Goal: Transaction & Acquisition: Purchase product/service

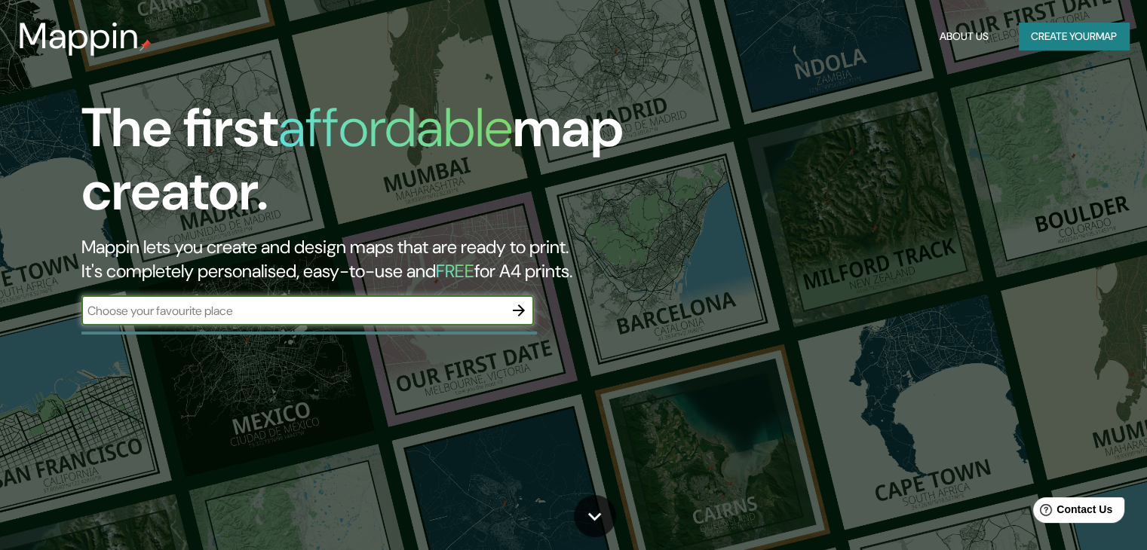
click at [452, 314] on input "text" at bounding box center [292, 310] width 422 height 17
type input "patzcuaro"
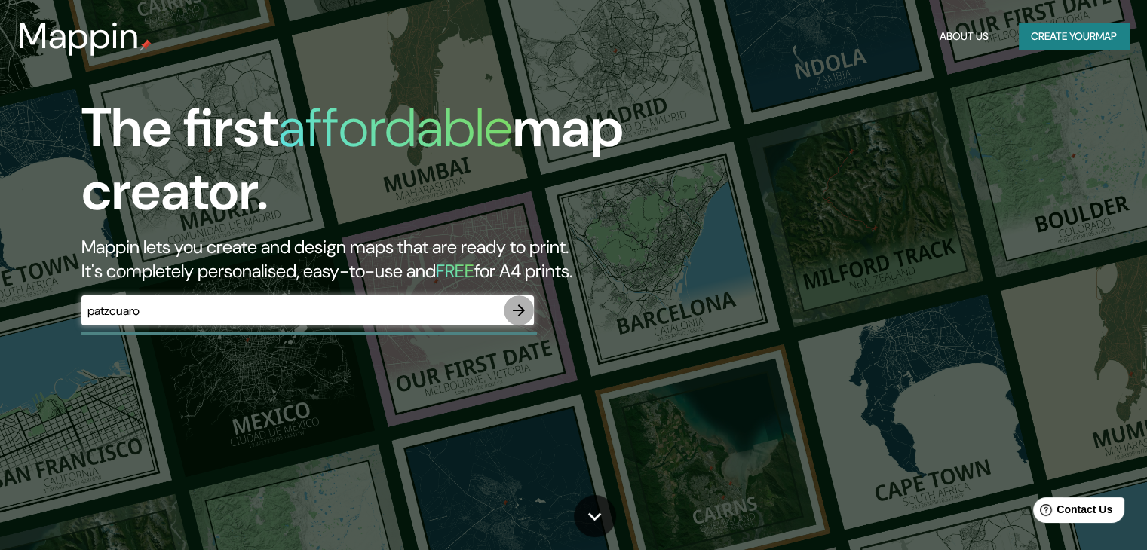
click at [524, 308] on icon "button" at bounding box center [519, 311] width 18 height 18
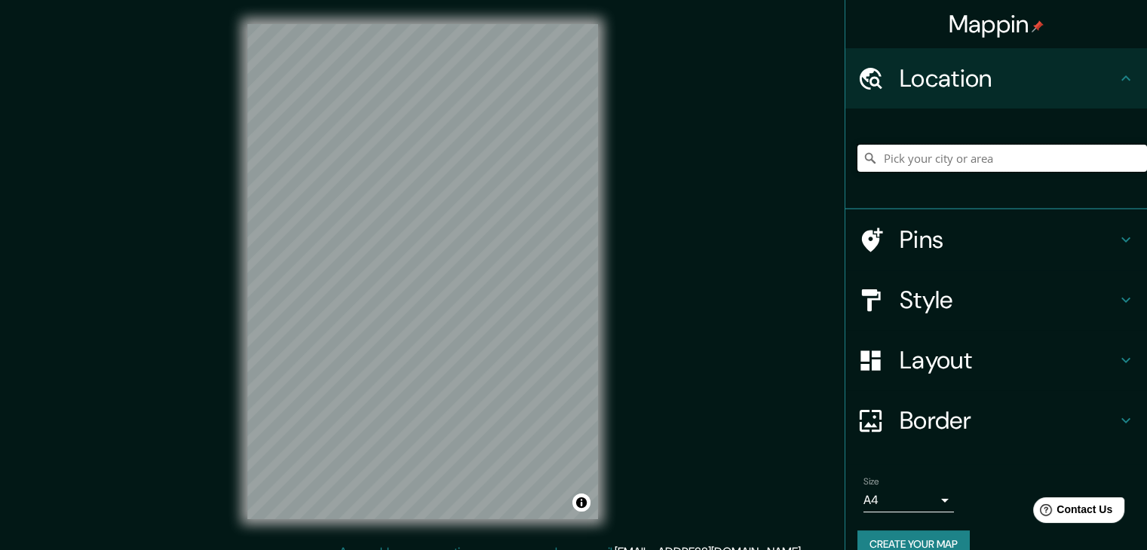
click at [948, 166] on input "Pick your city or area" at bounding box center [1002, 158] width 290 height 27
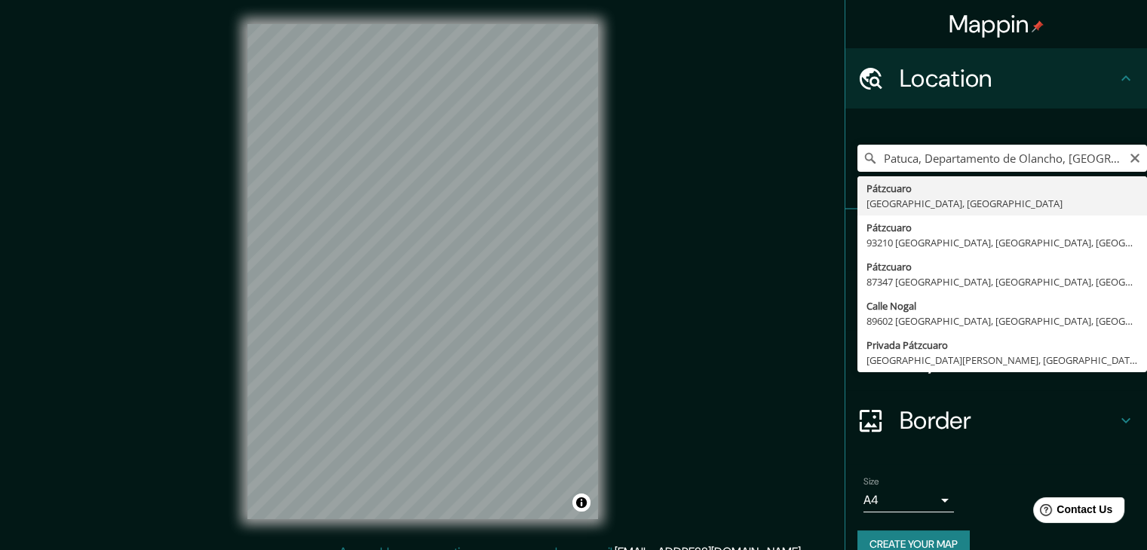
type input "Pátzcuaro, [GEOGRAPHIC_DATA], [GEOGRAPHIC_DATA]"
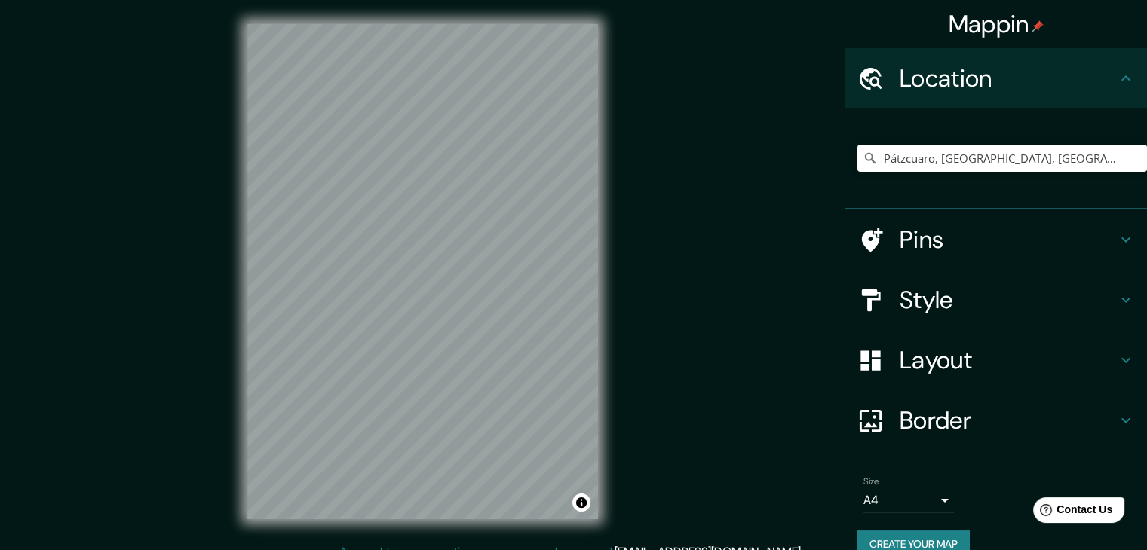
click at [950, 290] on h4 "Style" at bounding box center [1008, 300] width 217 height 30
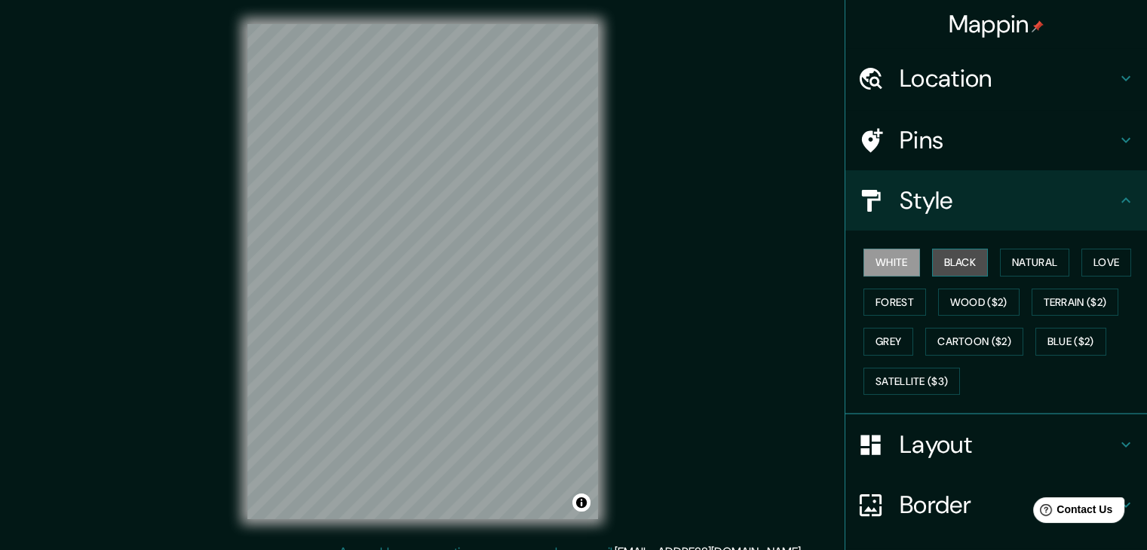
click at [944, 267] on button "Black" at bounding box center [960, 263] width 57 height 28
click at [614, 289] on div "© Mapbox © OpenStreetMap Improve this map" at bounding box center [422, 272] width 399 height 544
click at [1038, 451] on h4 "Layout" at bounding box center [1008, 445] width 217 height 30
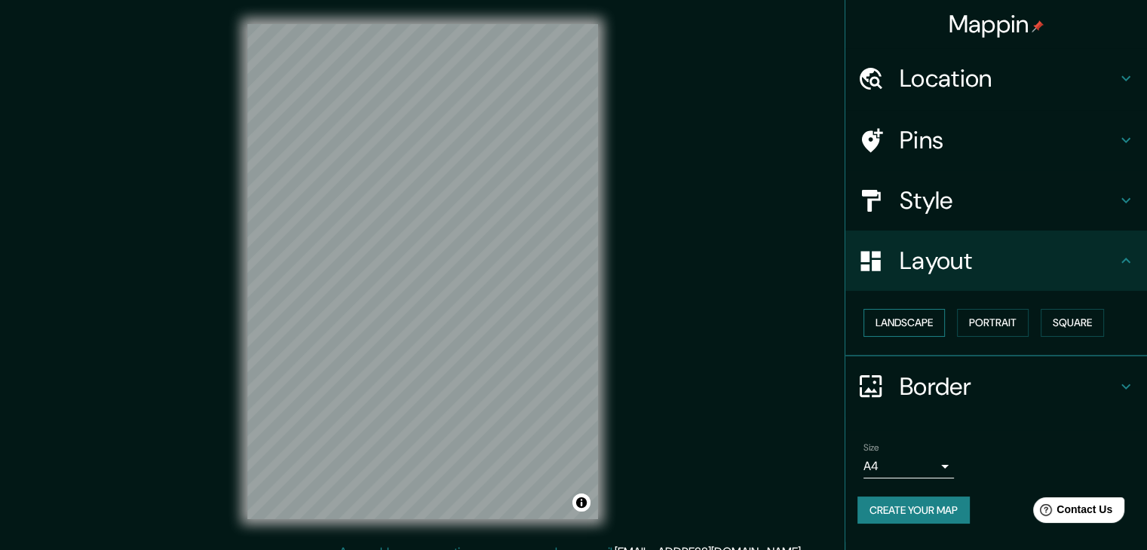
click at [915, 321] on button "Landscape" at bounding box center [903, 323] width 81 height 28
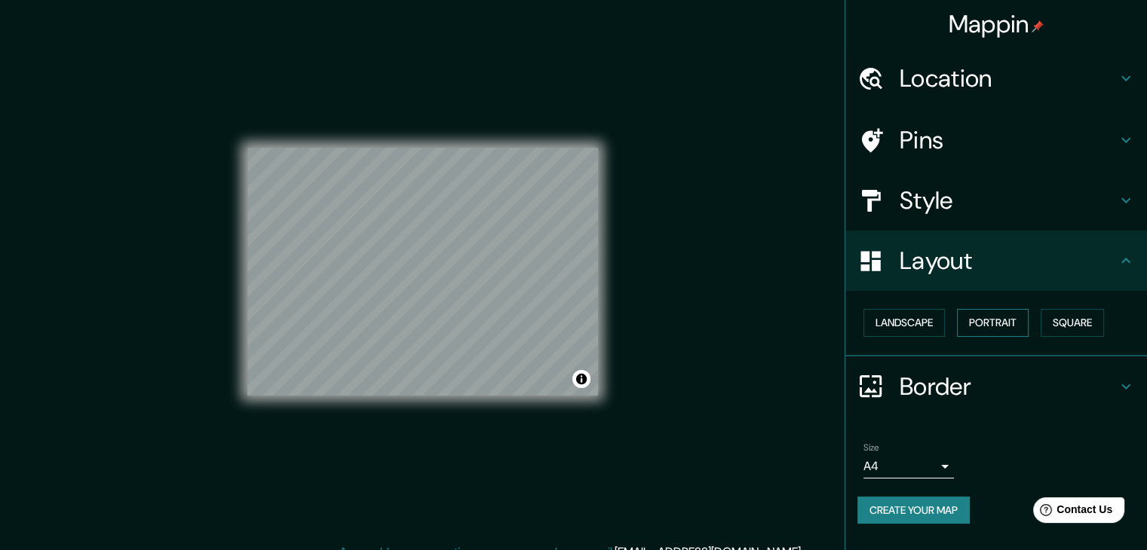
click at [985, 322] on button "Portrait" at bounding box center [993, 323] width 72 height 28
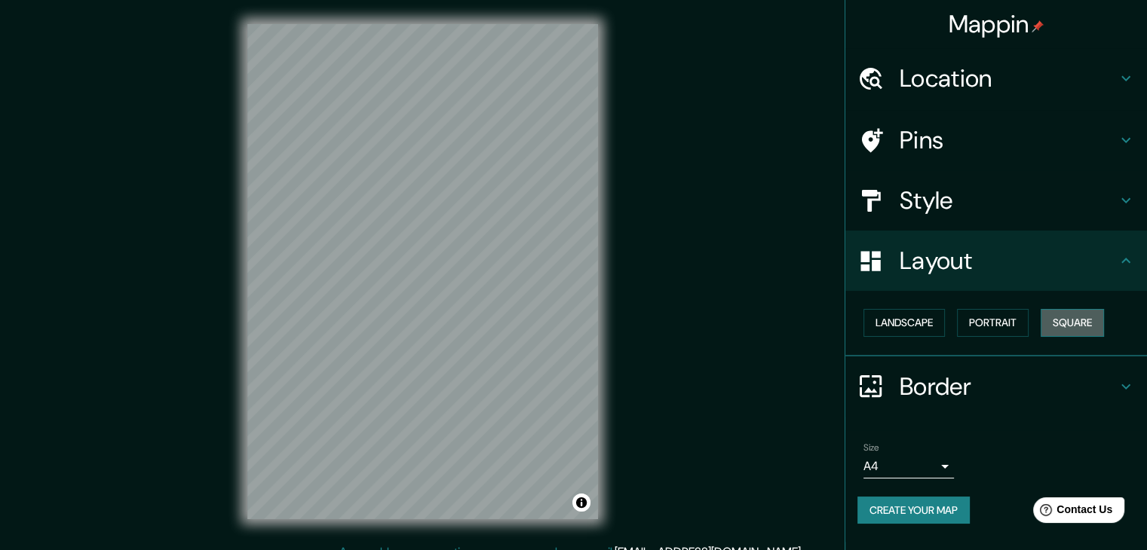
click at [1054, 323] on button "Square" at bounding box center [1072, 323] width 63 height 28
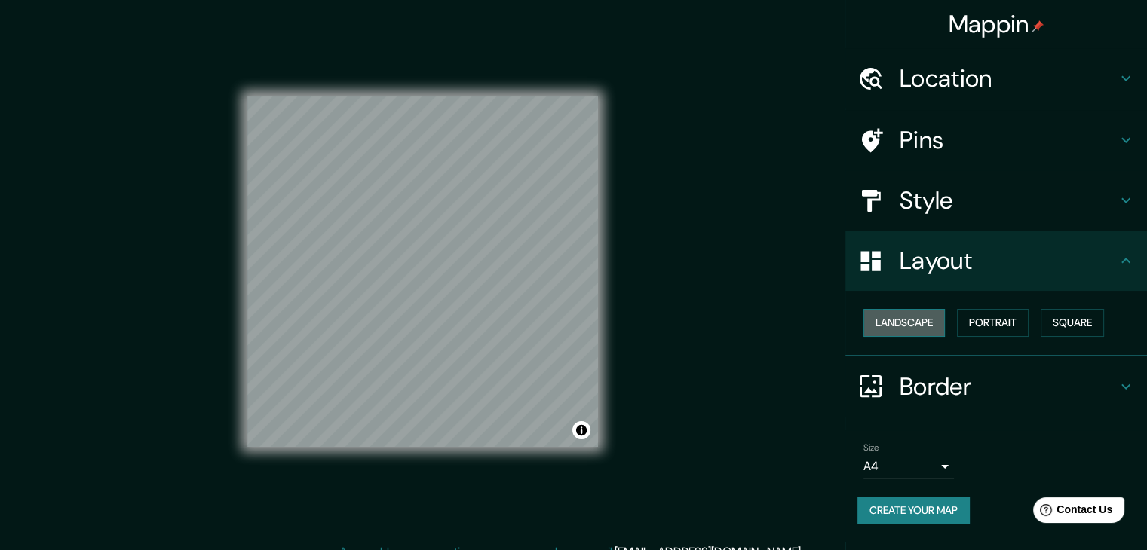
click at [906, 324] on button "Landscape" at bounding box center [903, 323] width 81 height 28
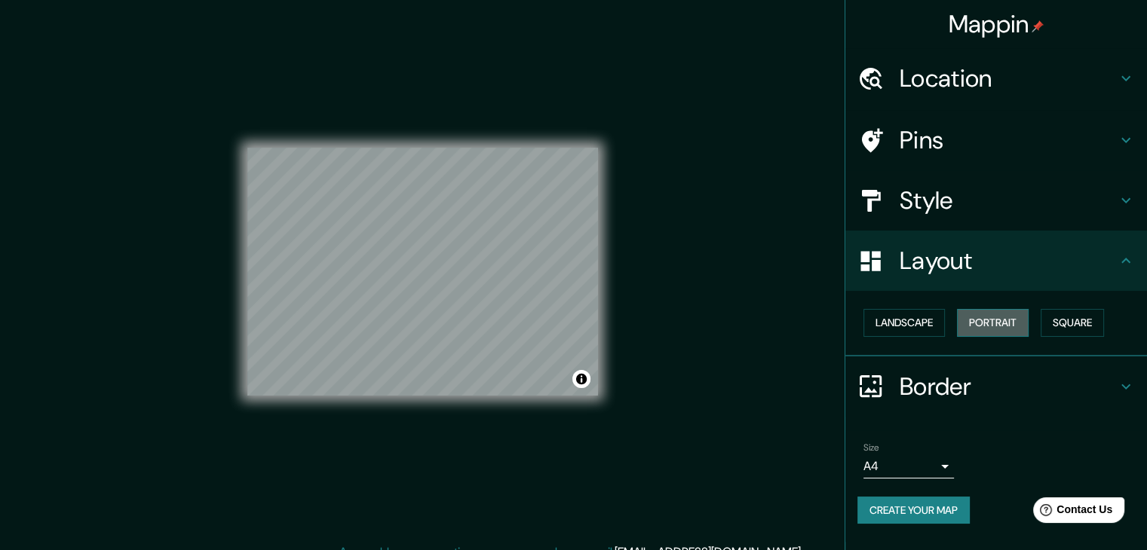
click at [995, 324] on button "Portrait" at bounding box center [993, 323] width 72 height 28
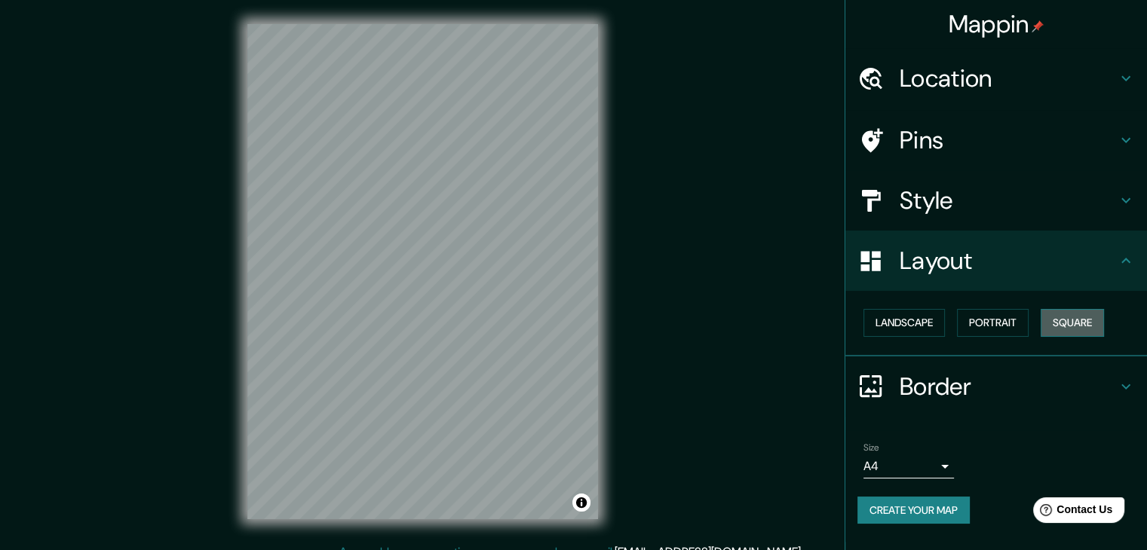
click at [1066, 327] on button "Square" at bounding box center [1072, 323] width 63 height 28
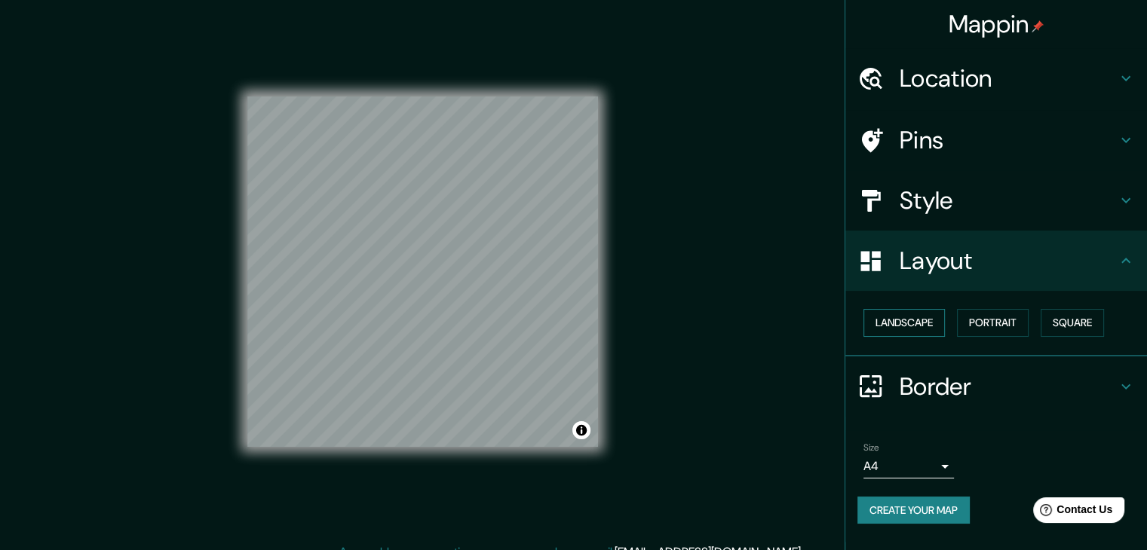
click at [902, 320] on button "Landscape" at bounding box center [903, 323] width 81 height 28
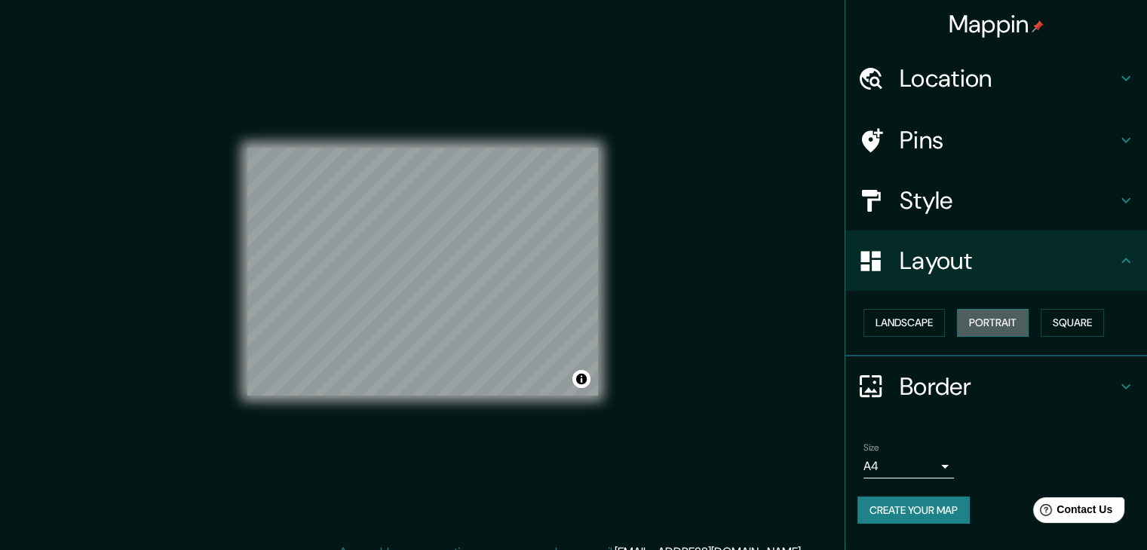
click at [982, 320] on button "Portrait" at bounding box center [993, 323] width 72 height 28
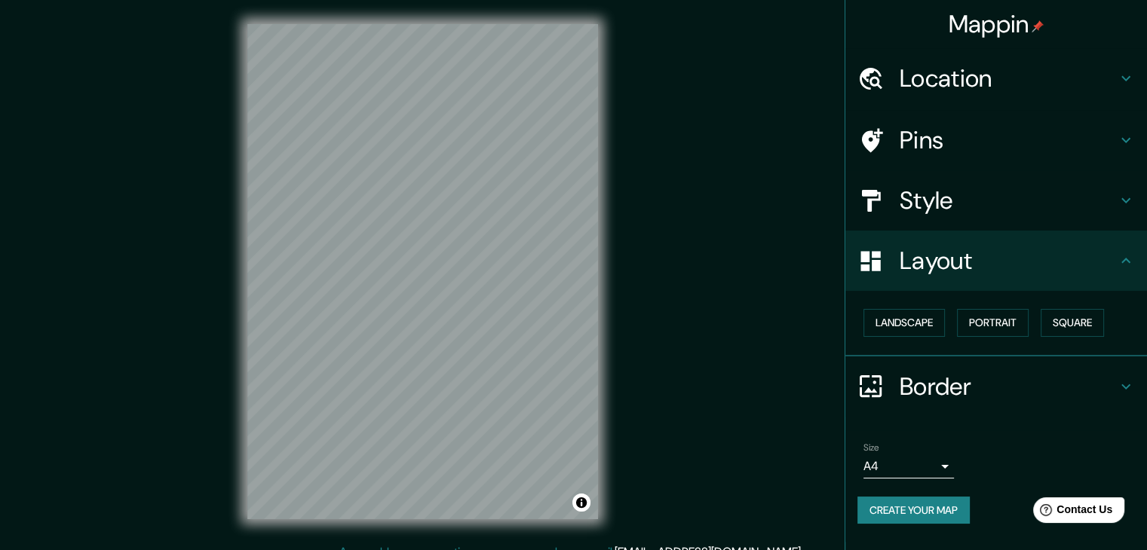
click at [942, 461] on body "Mappin Location Pátzcuaro, Michoacán, México Pins Style Layout Landscape Portra…" at bounding box center [573, 275] width 1147 height 550
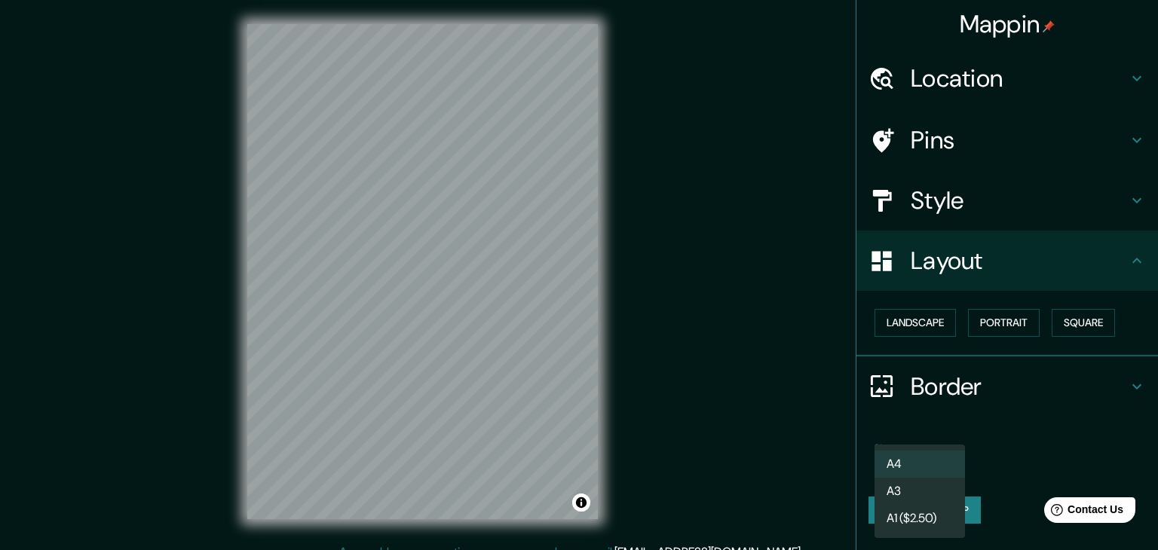
click at [934, 486] on li "A3" at bounding box center [920, 491] width 90 height 27
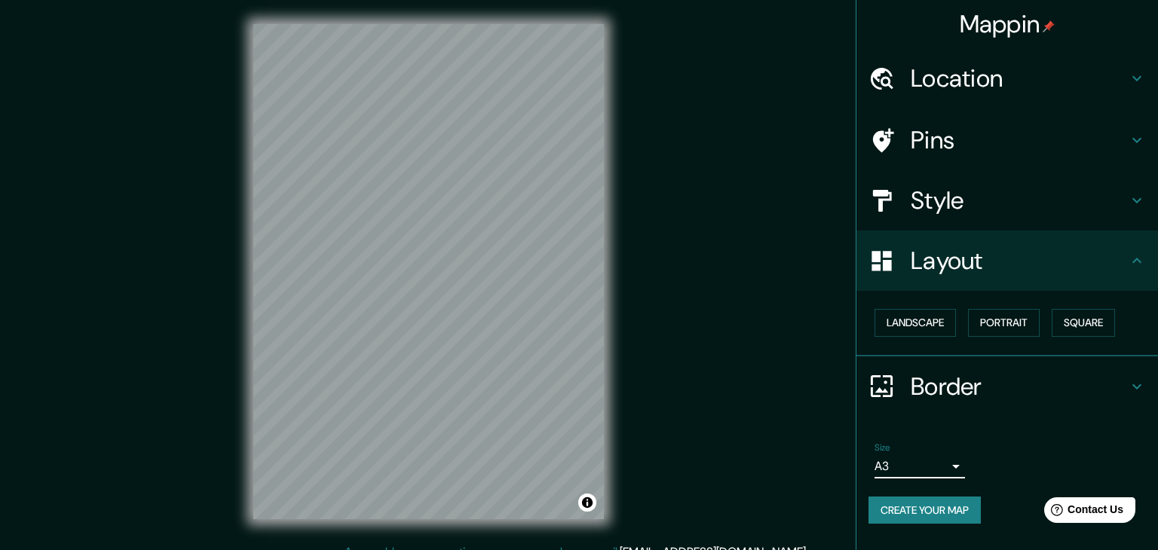
click at [930, 457] on body "Mappin Location Pátzcuaro, Michoacán, México Pins Style Layout Landscape Portra…" at bounding box center [579, 275] width 1158 height 550
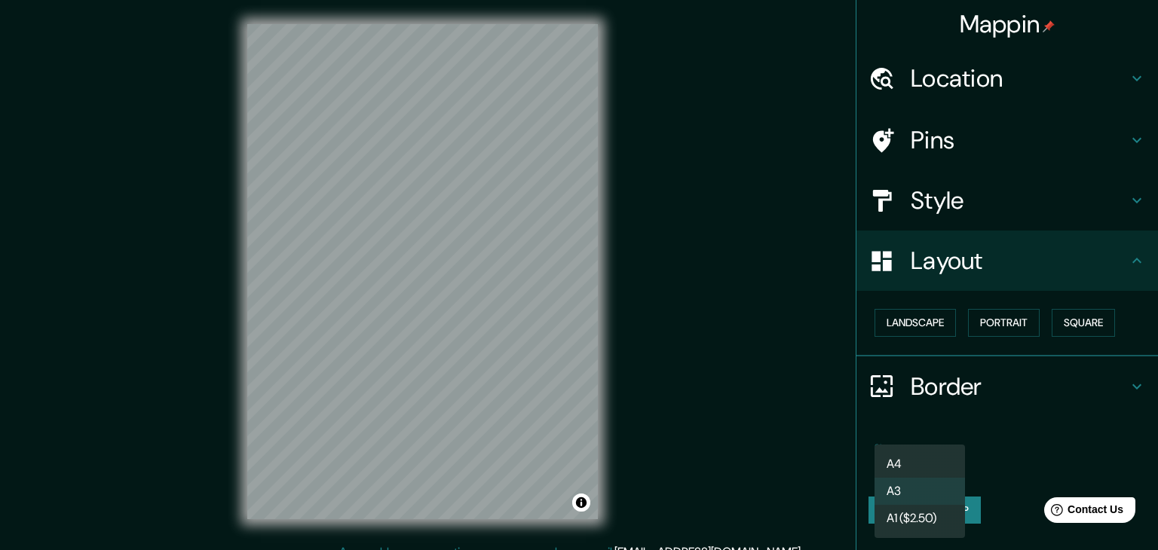
click at [928, 319] on div at bounding box center [579, 275] width 1158 height 550
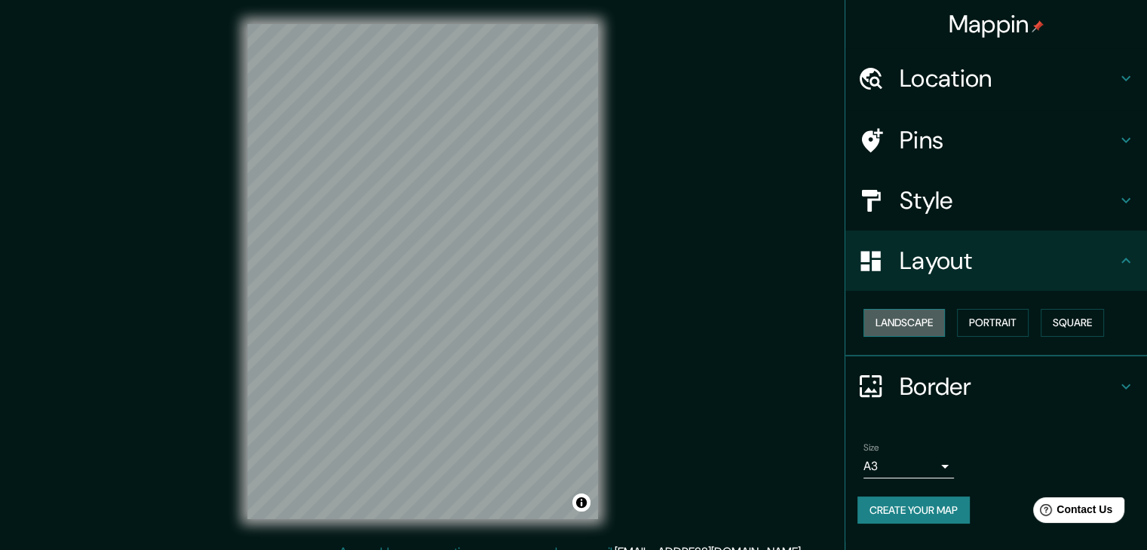
click at [928, 320] on button "Landscape" at bounding box center [903, 323] width 81 height 28
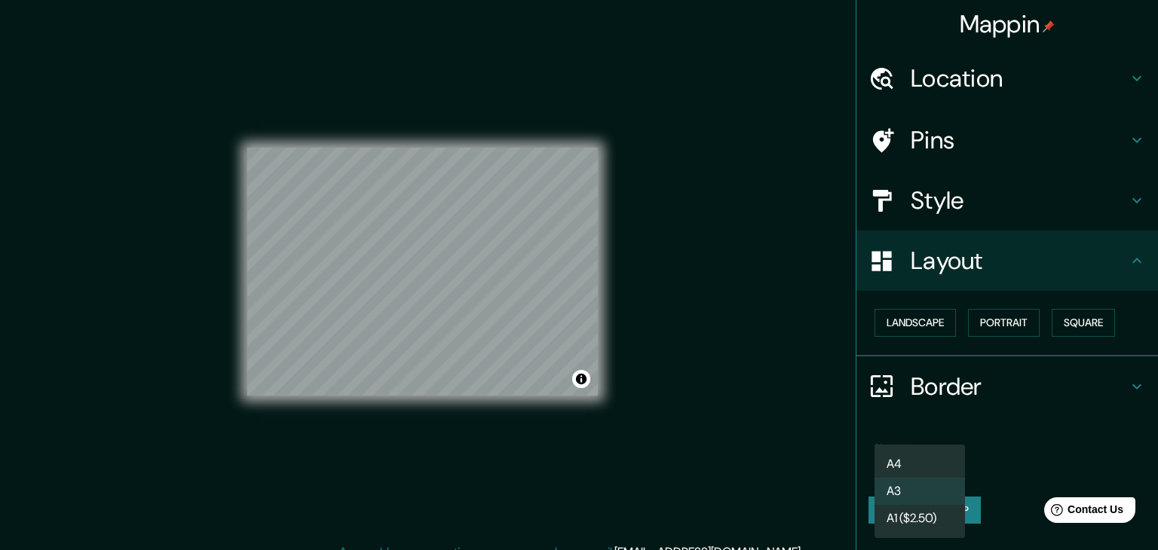
click at [927, 461] on body "Mappin Location Pátzcuaro, Michoacán, México Pins Style Layout Landscape Portra…" at bounding box center [579, 275] width 1158 height 550
click at [924, 458] on li "A4" at bounding box center [920, 464] width 90 height 27
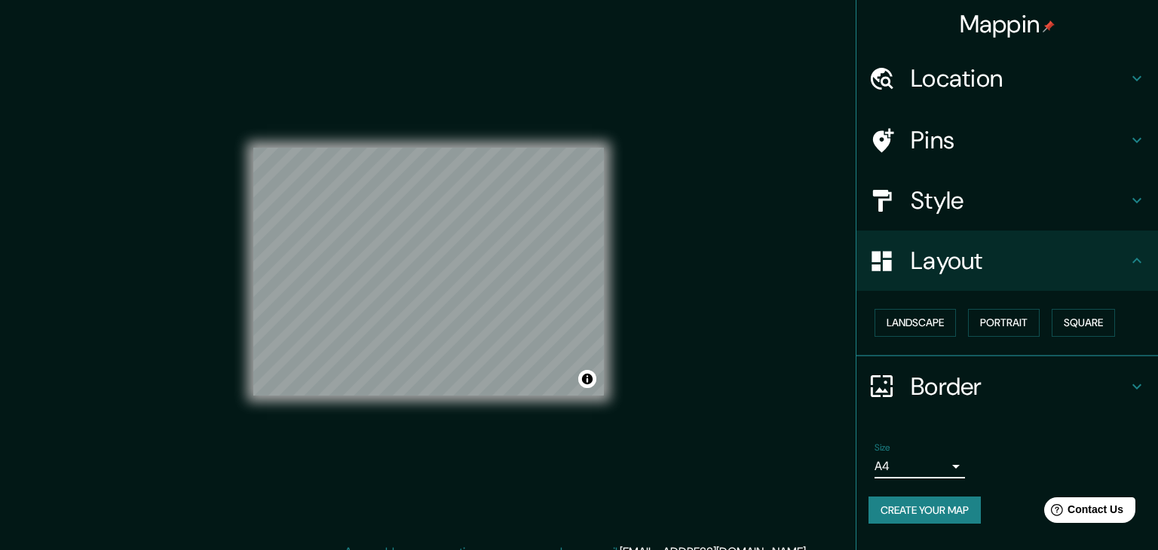
click at [925, 458] on body "Mappin Location Pátzcuaro, Michoacán, México Pins Style Layout Landscape Portra…" at bounding box center [579, 275] width 1158 height 550
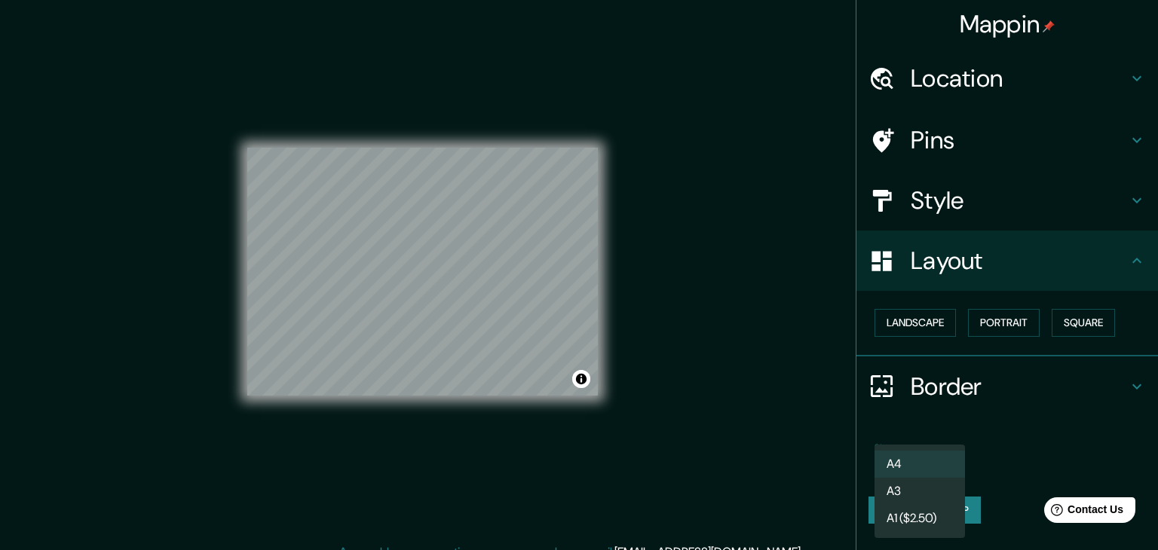
click at [929, 517] on li "A1 ($2.50)" at bounding box center [920, 518] width 90 height 27
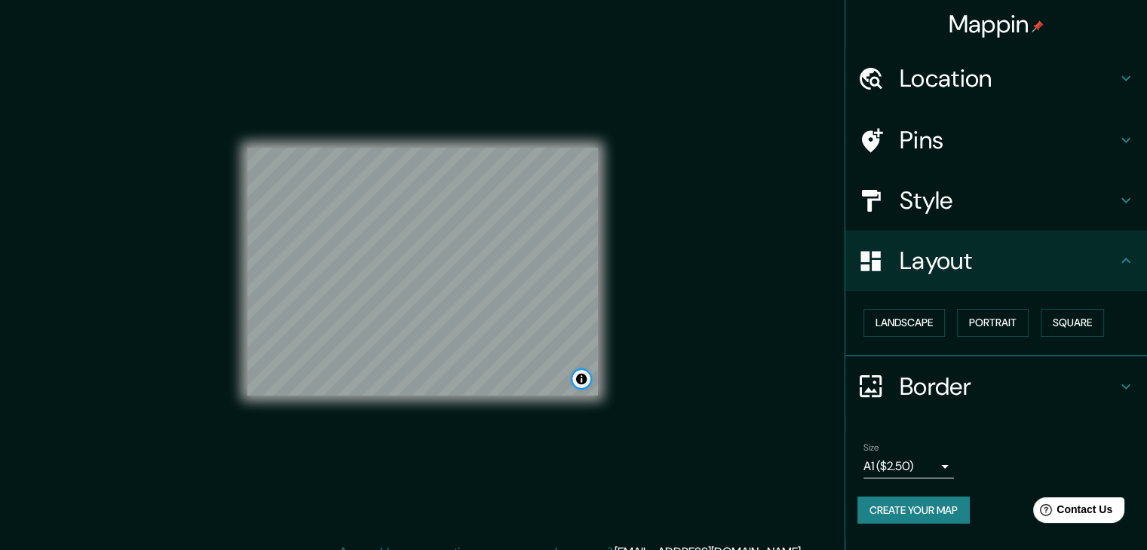
click at [582, 381] on button "Toggle attribution" at bounding box center [581, 379] width 18 height 18
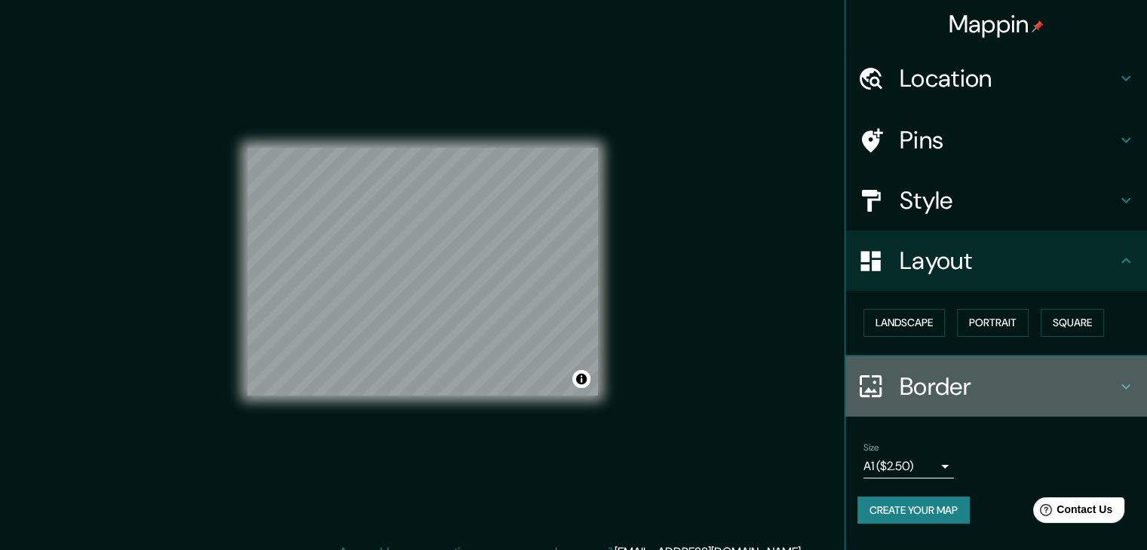
click at [968, 393] on h4 "Border" at bounding box center [1008, 387] width 217 height 30
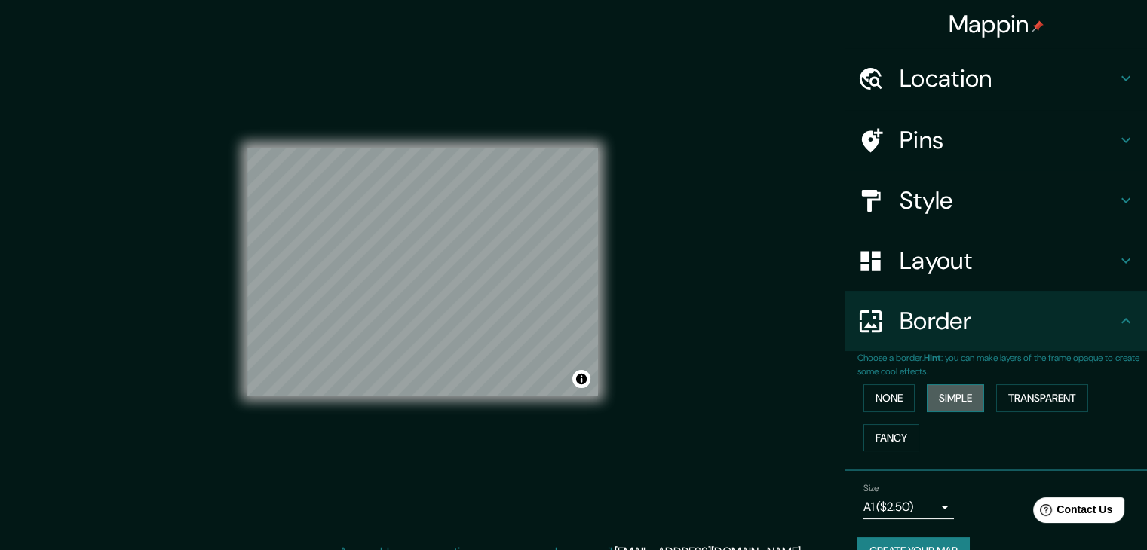
click at [927, 396] on button "Simple" at bounding box center [955, 399] width 57 height 28
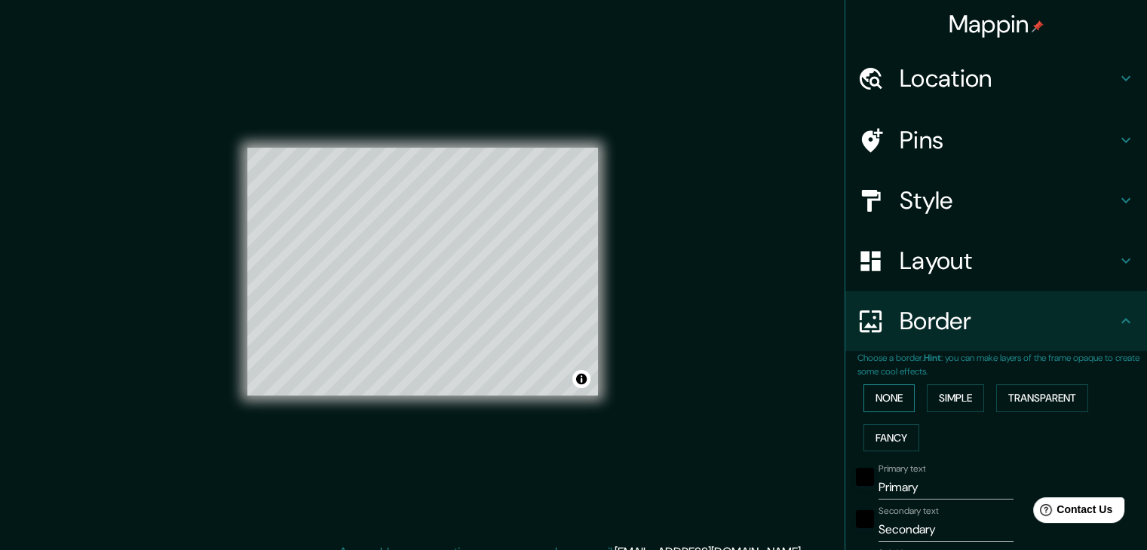
click at [890, 398] on button "None" at bounding box center [888, 399] width 51 height 28
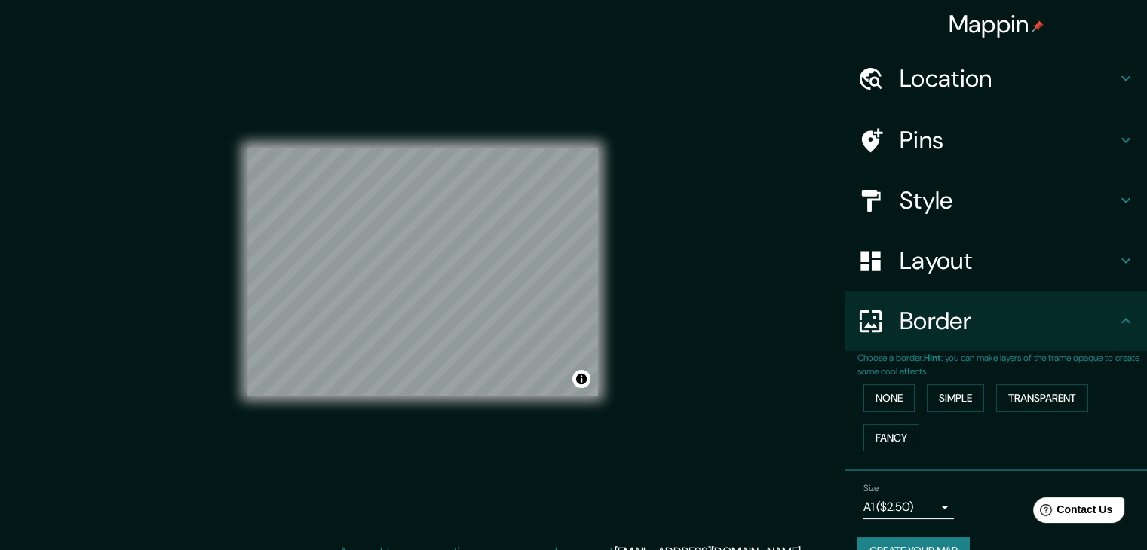
click at [967, 271] on h4 "Layout" at bounding box center [1008, 261] width 217 height 30
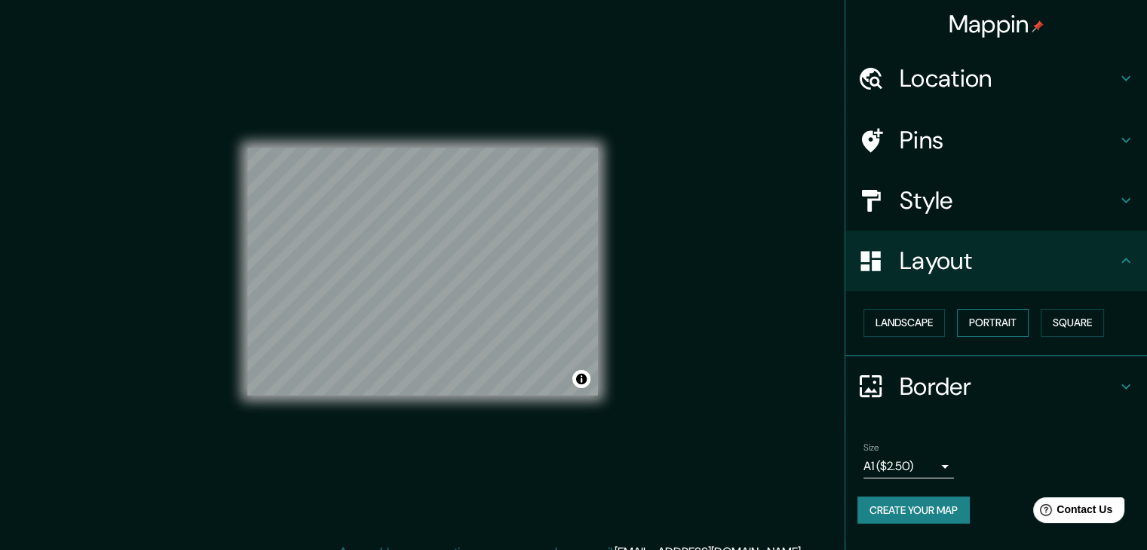
click at [995, 320] on button "Portrait" at bounding box center [993, 323] width 72 height 28
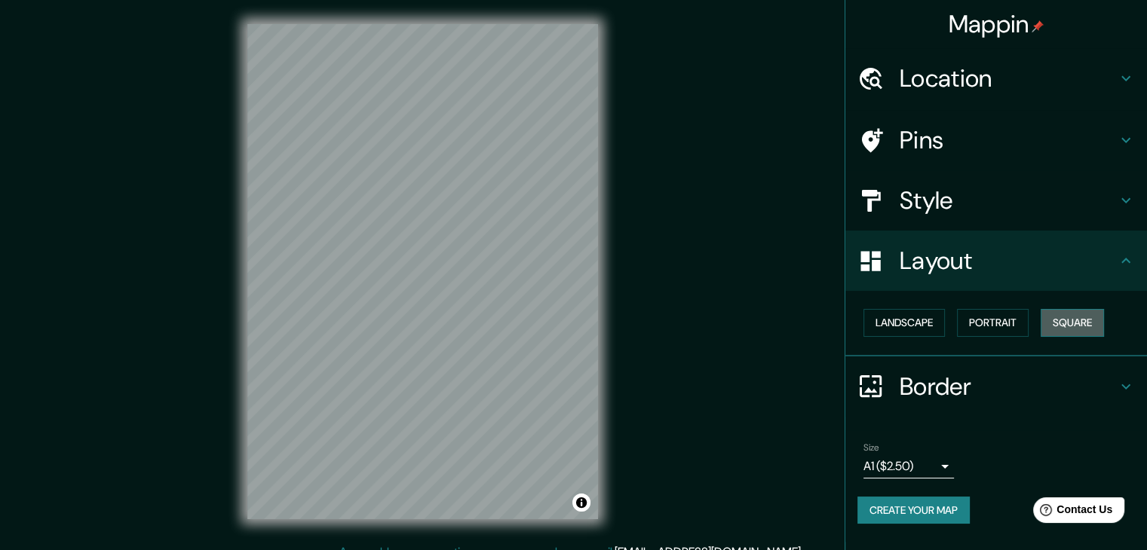
click at [1086, 324] on button "Square" at bounding box center [1072, 323] width 63 height 28
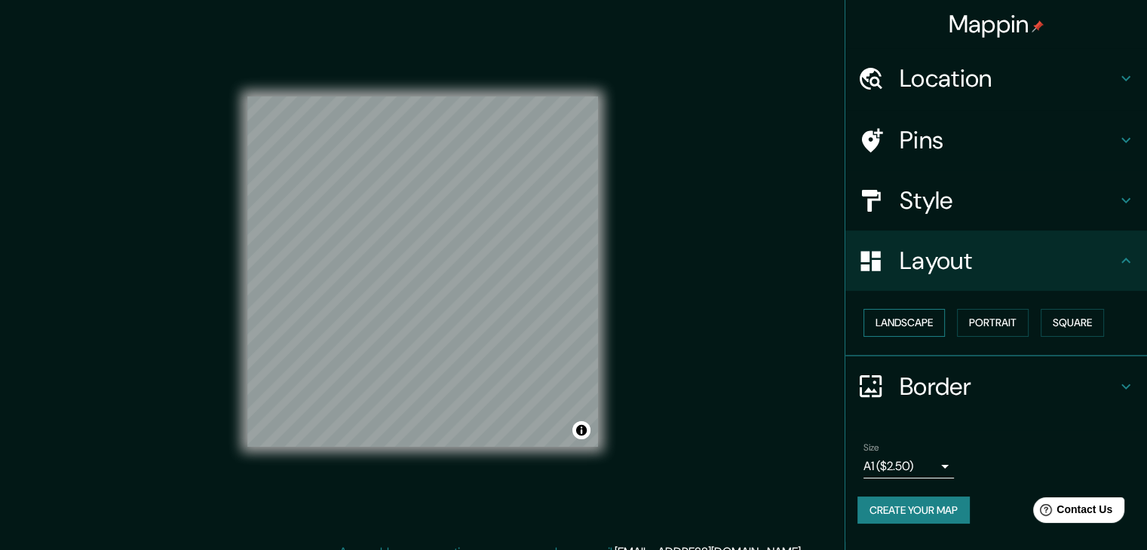
click at [916, 323] on button "Landscape" at bounding box center [903, 323] width 81 height 28
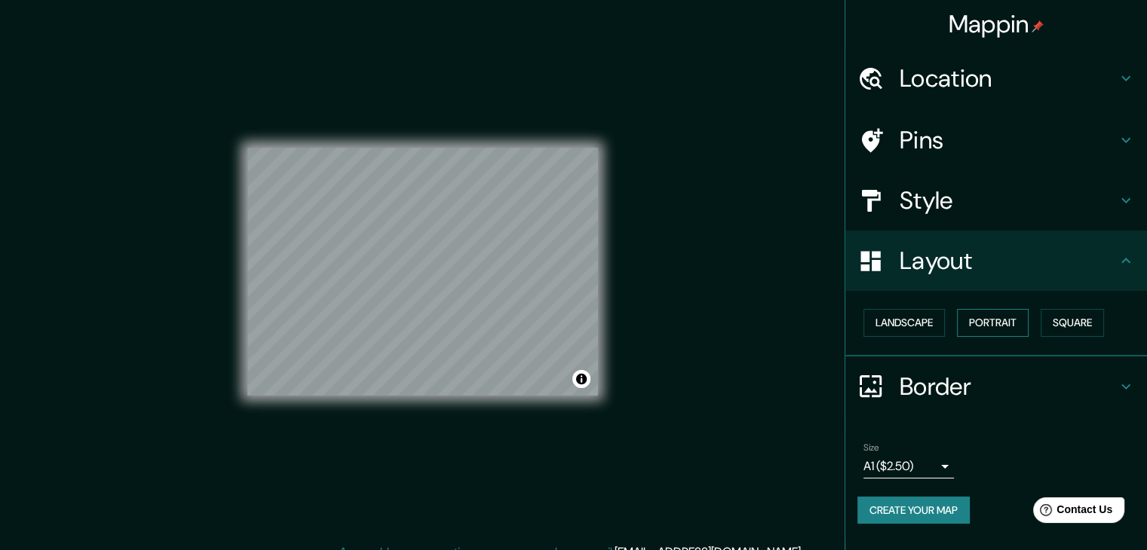
click at [989, 323] on button "Portrait" at bounding box center [993, 323] width 72 height 28
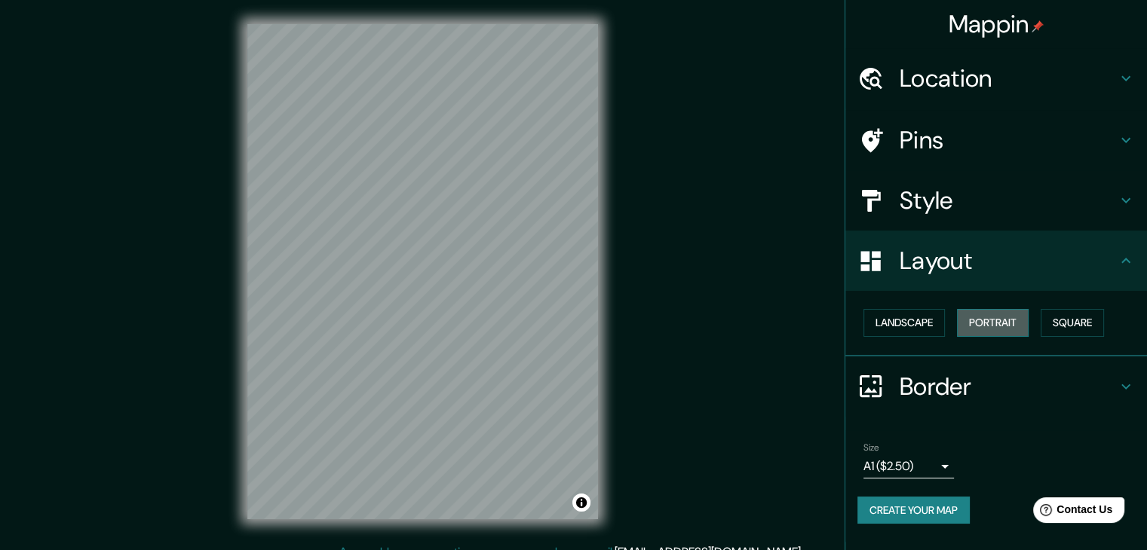
click at [974, 327] on button "Portrait" at bounding box center [993, 323] width 72 height 28
click at [925, 329] on button "Landscape" at bounding box center [903, 323] width 81 height 28
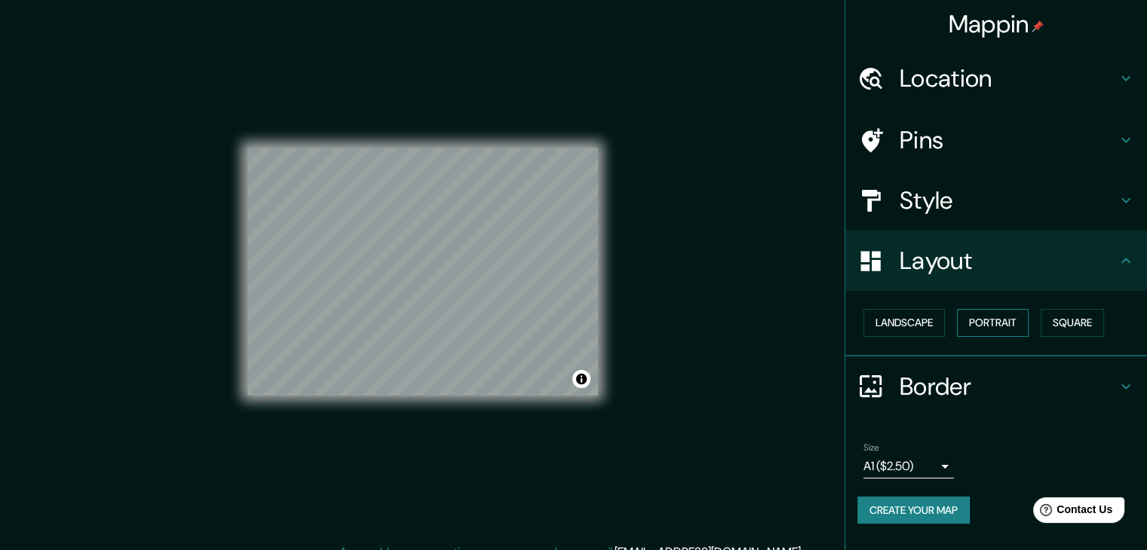
click at [1012, 329] on button "Portrait" at bounding box center [993, 323] width 72 height 28
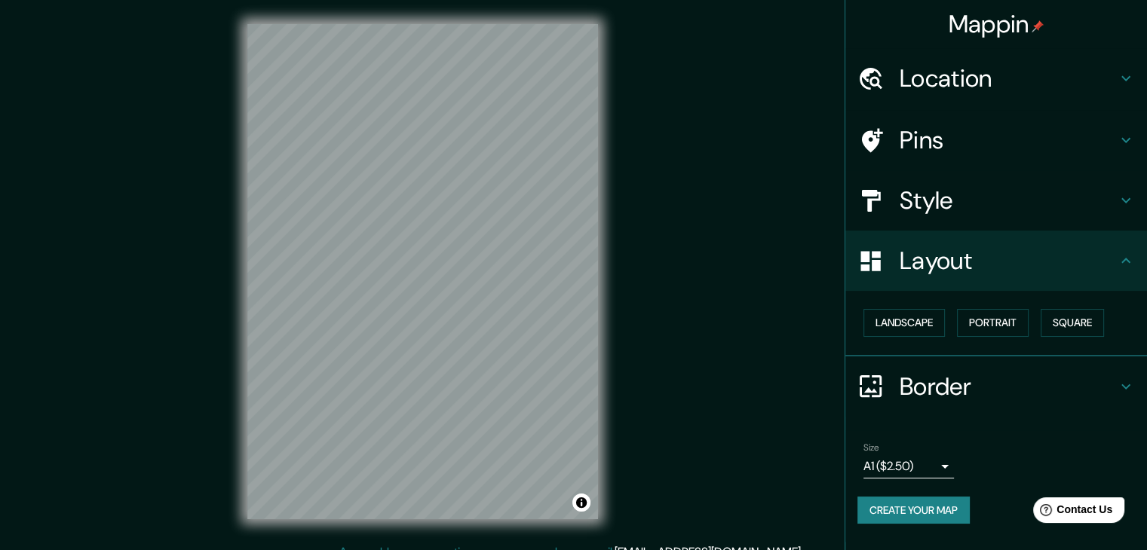
click at [976, 201] on h4 "Style" at bounding box center [1008, 201] width 217 height 30
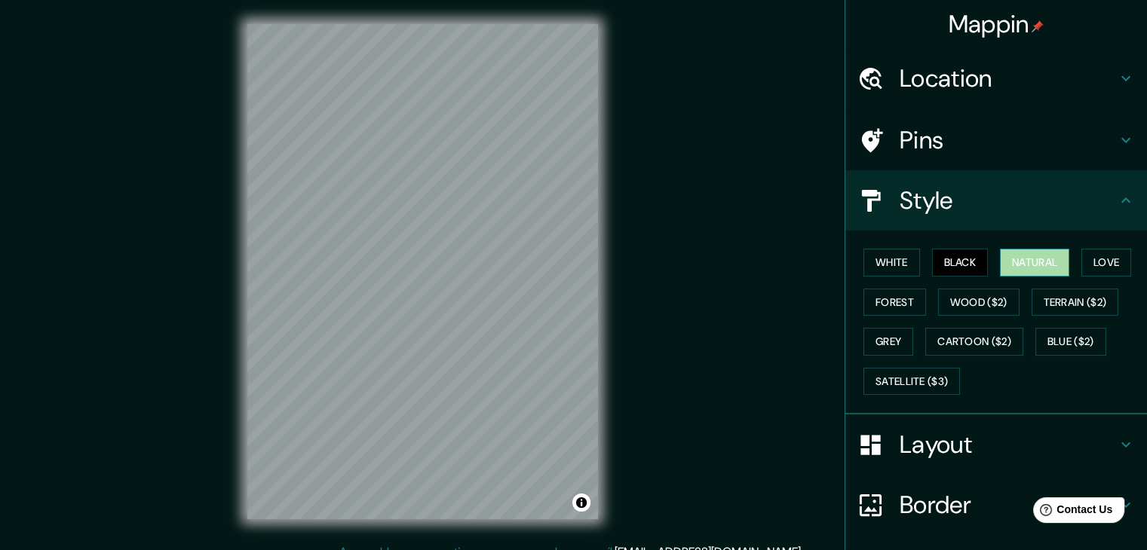
click at [1003, 253] on button "Natural" at bounding box center [1034, 263] width 69 height 28
click at [1092, 260] on button "Love" at bounding box center [1106, 263] width 50 height 28
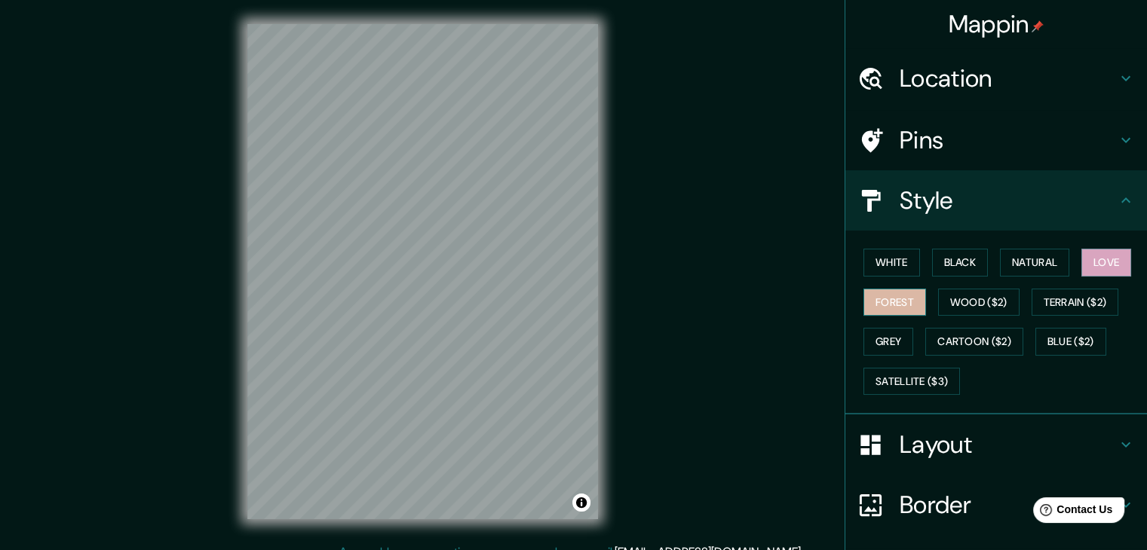
click at [877, 299] on button "Forest" at bounding box center [894, 303] width 63 height 28
click at [982, 299] on button "Wood ($2)" at bounding box center [978, 303] width 81 height 28
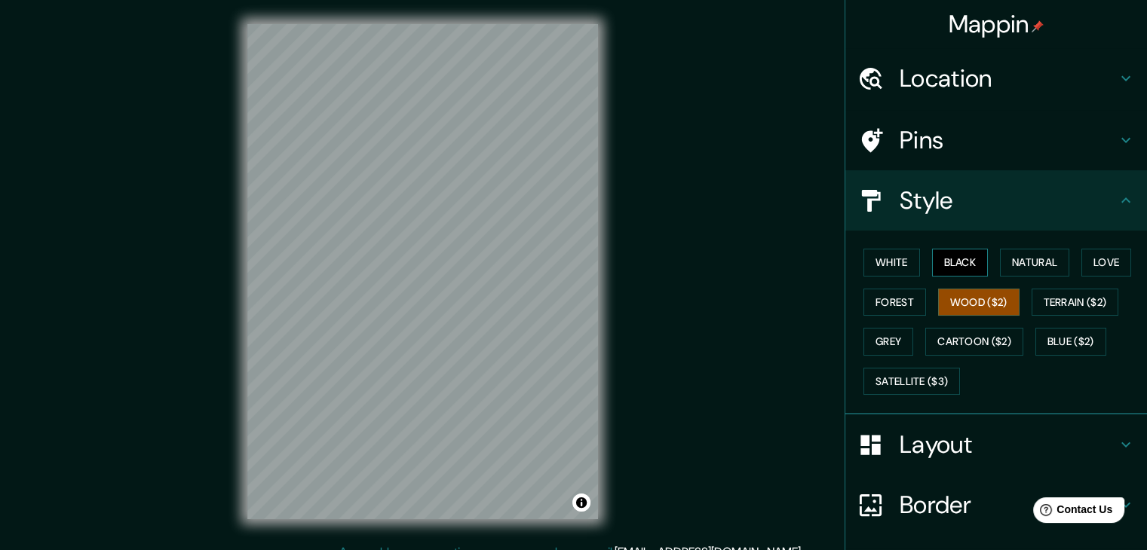
click at [945, 260] on button "Black" at bounding box center [960, 263] width 57 height 28
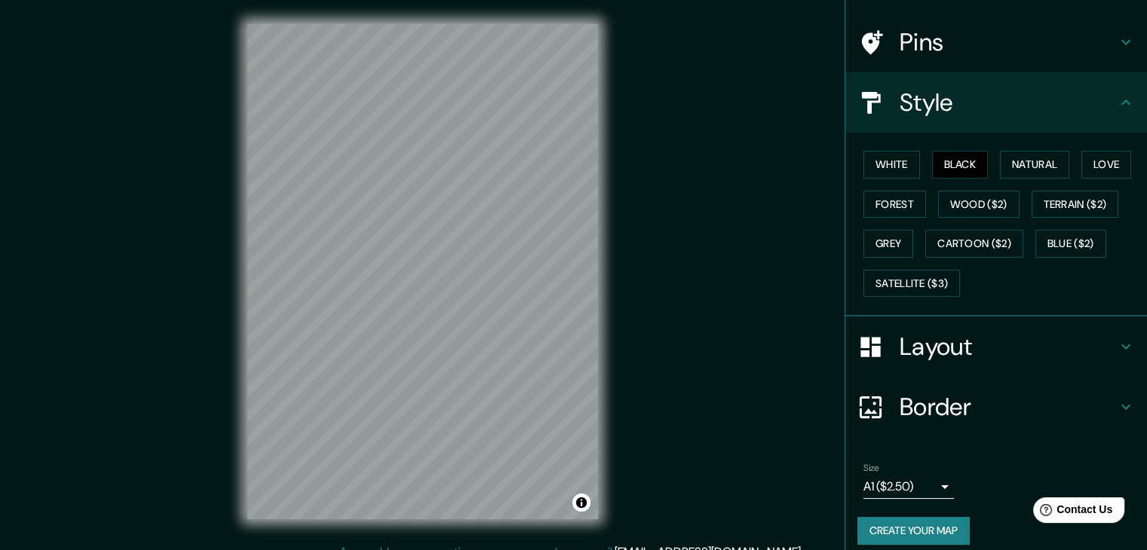
scroll to position [109, 0]
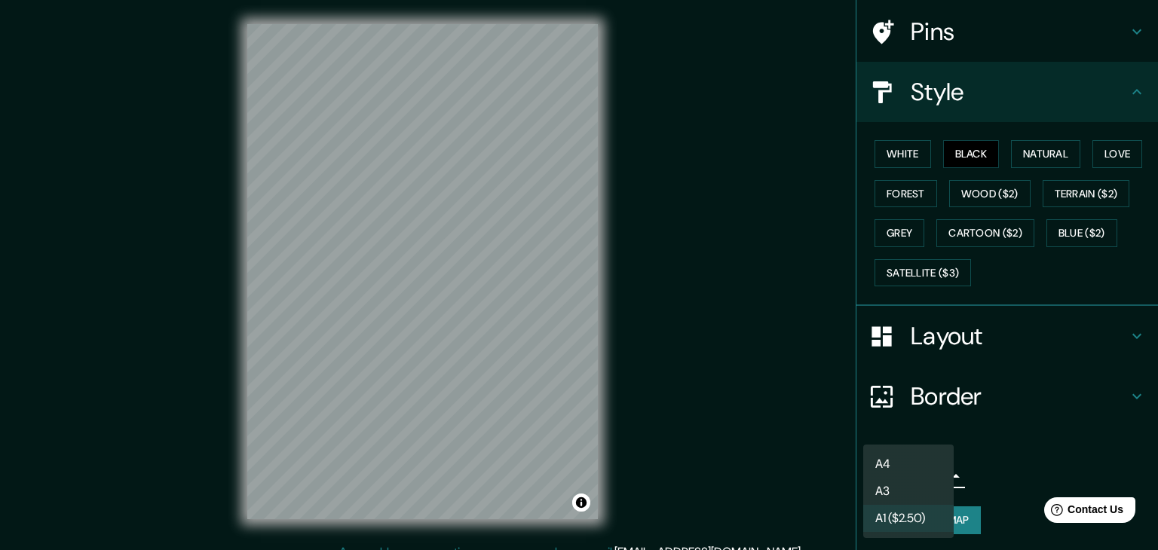
click at [915, 469] on body "Mappin Location Pátzcuaro, Michoacán, México Pins Style White Black Natural Lov…" at bounding box center [579, 275] width 1158 height 550
click at [893, 485] on li "A3" at bounding box center [908, 491] width 90 height 27
type input "a4"
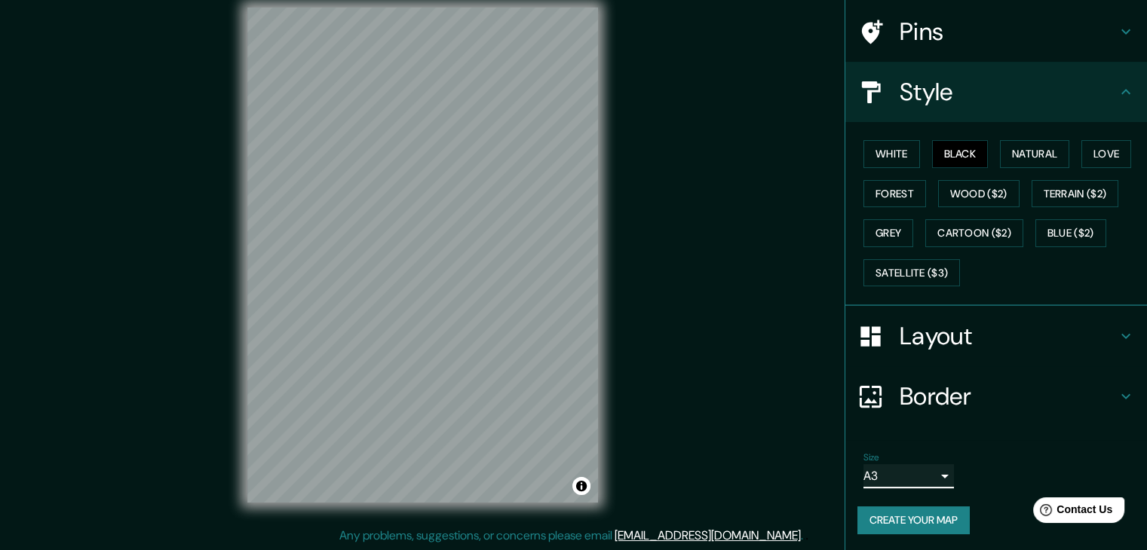
scroll to position [17, 0]
click at [920, 517] on button "Create your map" at bounding box center [913, 521] width 112 height 28
click at [931, 517] on button "Create your map" at bounding box center [913, 521] width 112 height 28
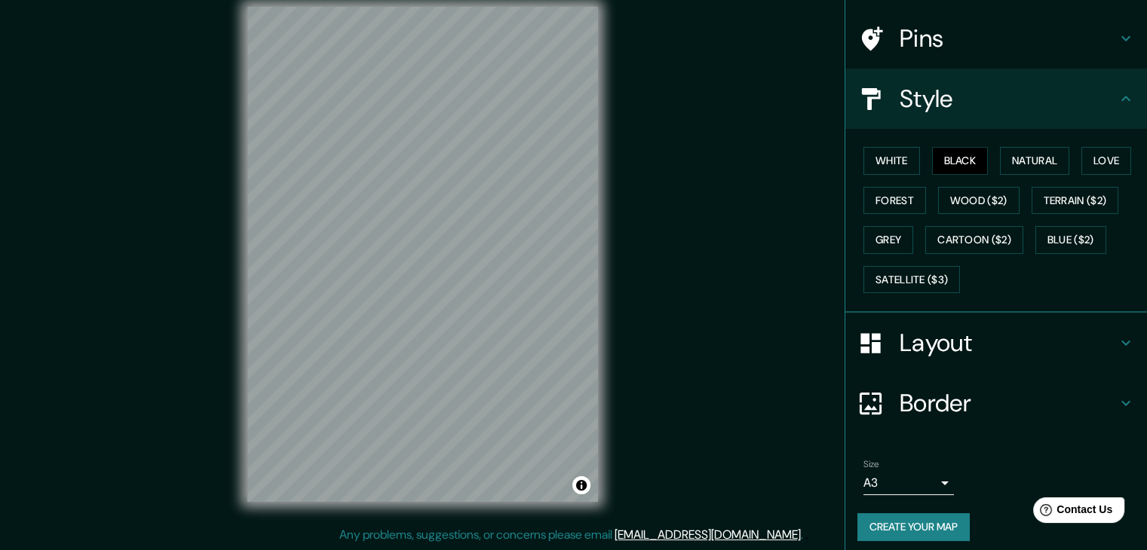
scroll to position [109, 0]
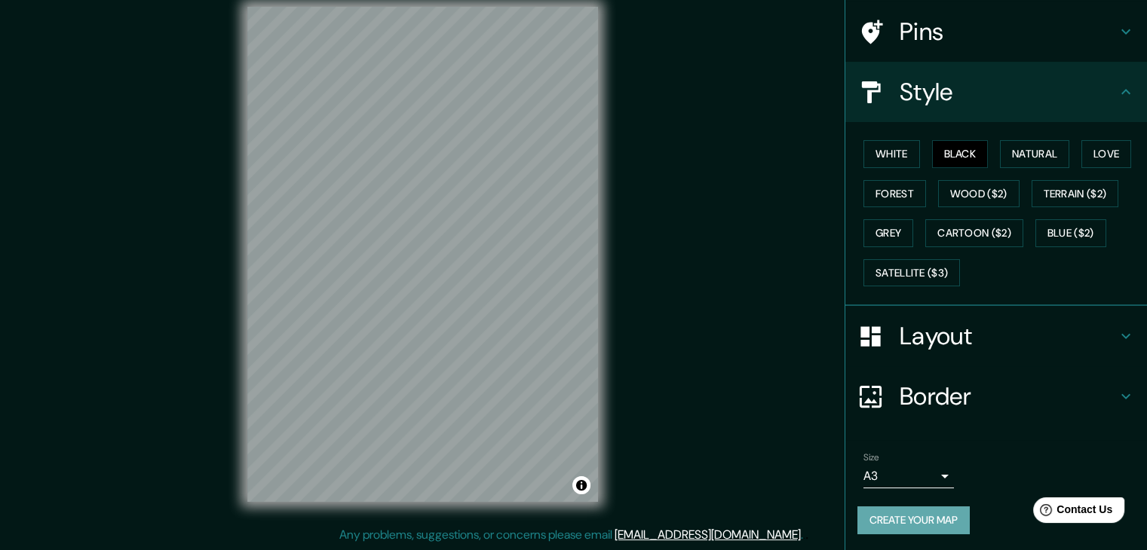
click at [921, 522] on button "Create your map" at bounding box center [913, 521] width 112 height 28
click at [925, 523] on button "Create your map" at bounding box center [913, 521] width 112 height 28
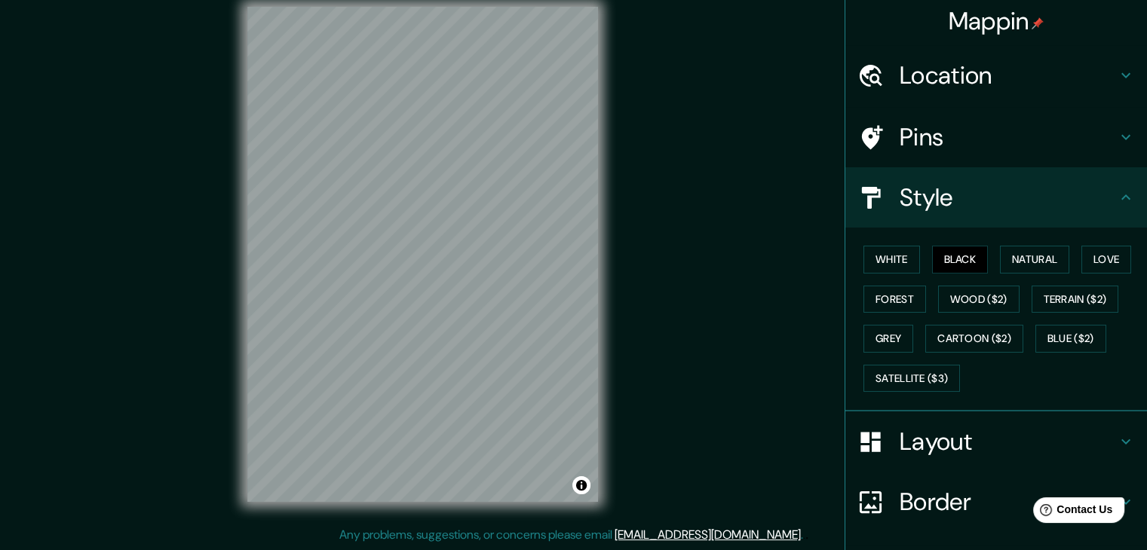
scroll to position [0, 0]
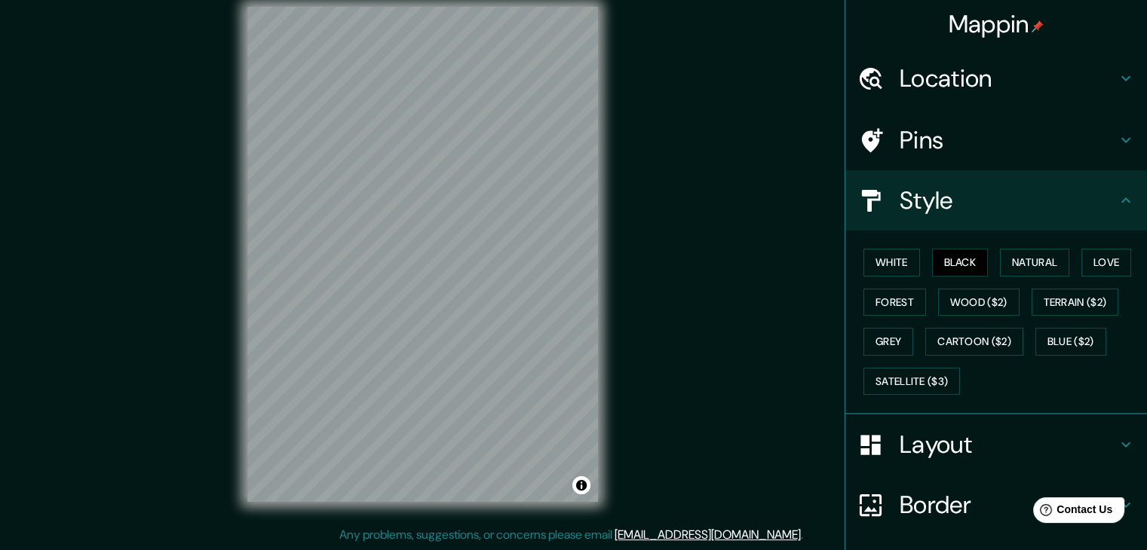
click at [1007, 113] on div "Pins" at bounding box center [996, 140] width 302 height 60
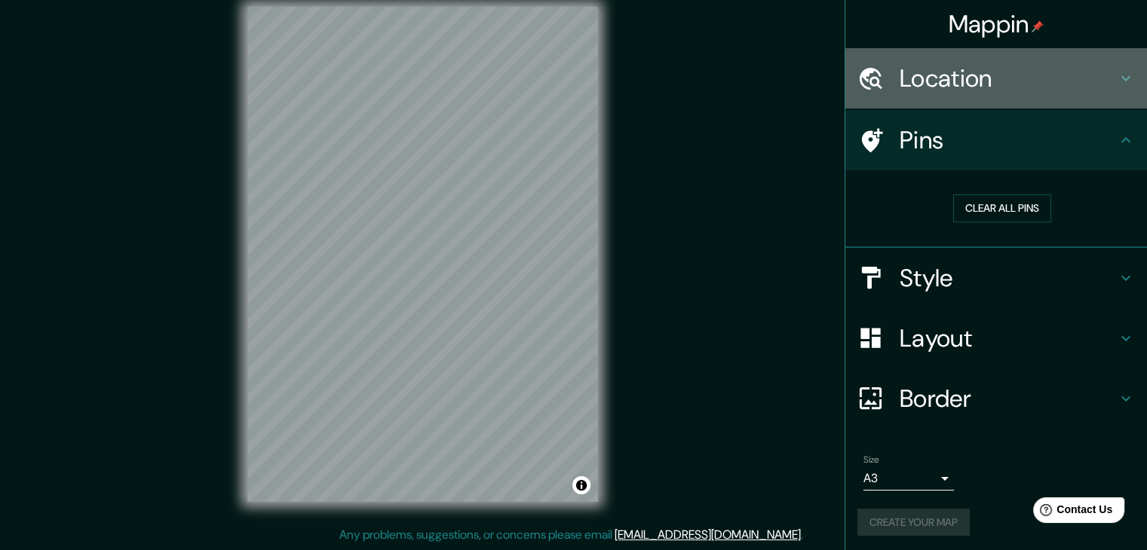
click at [1064, 57] on div "Location" at bounding box center [996, 78] width 302 height 60
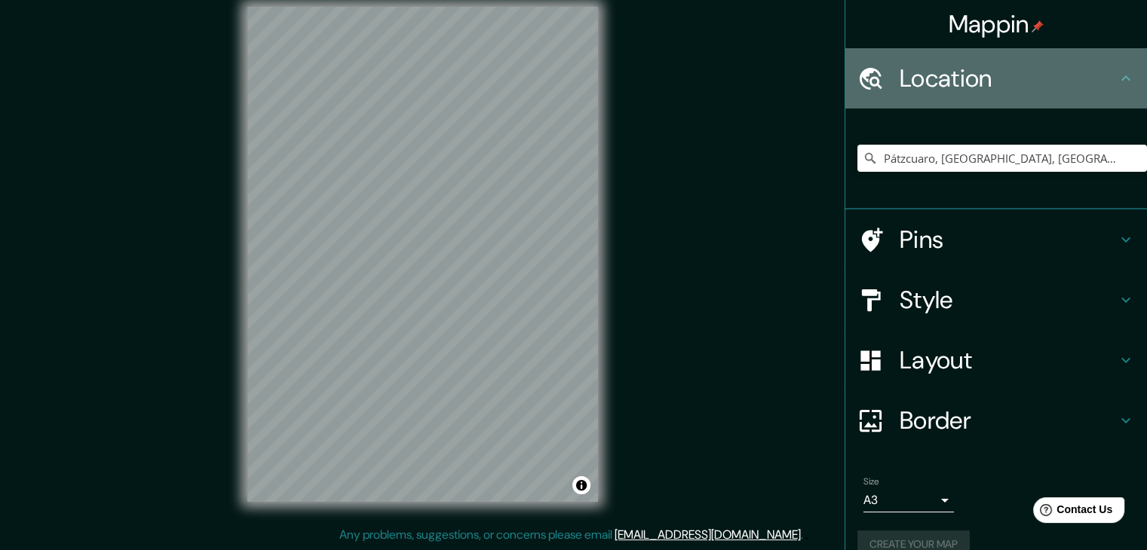
click at [1065, 70] on h4 "Location" at bounding box center [1008, 78] width 217 height 30
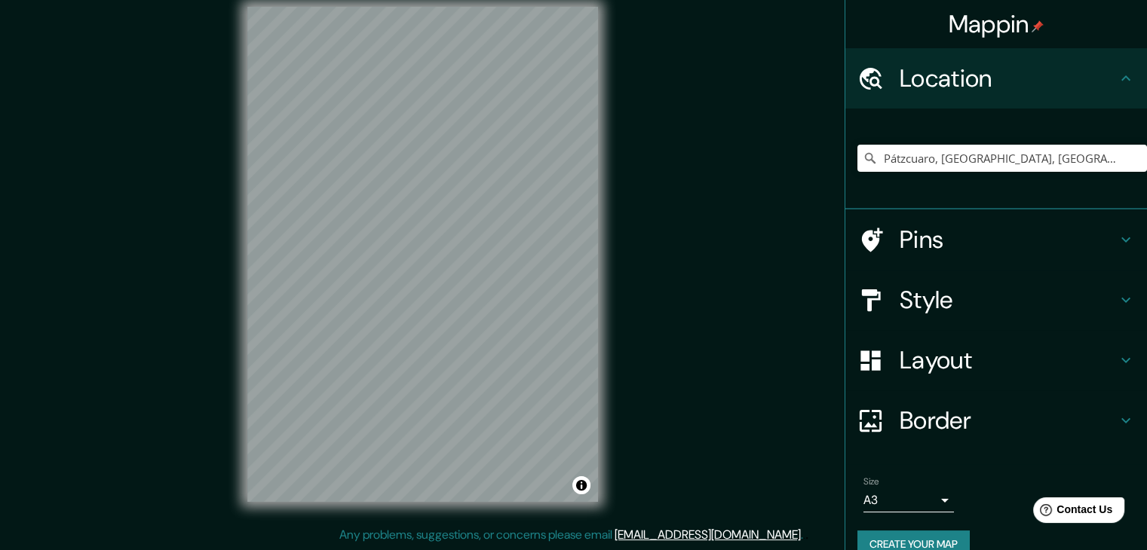
click at [1007, 290] on h4 "Style" at bounding box center [1008, 300] width 217 height 30
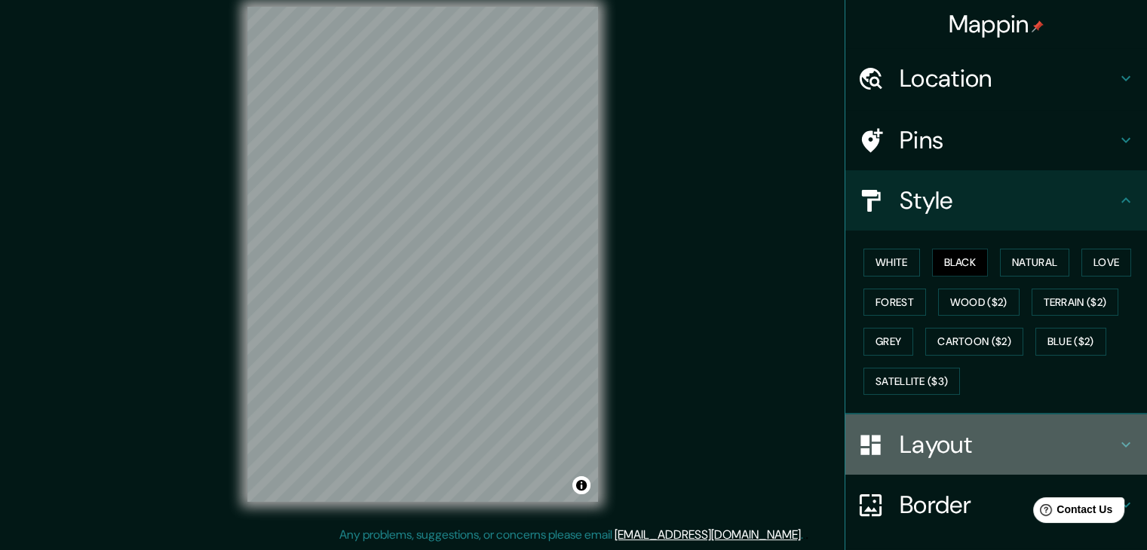
click at [1013, 447] on h4 "Layout" at bounding box center [1008, 445] width 217 height 30
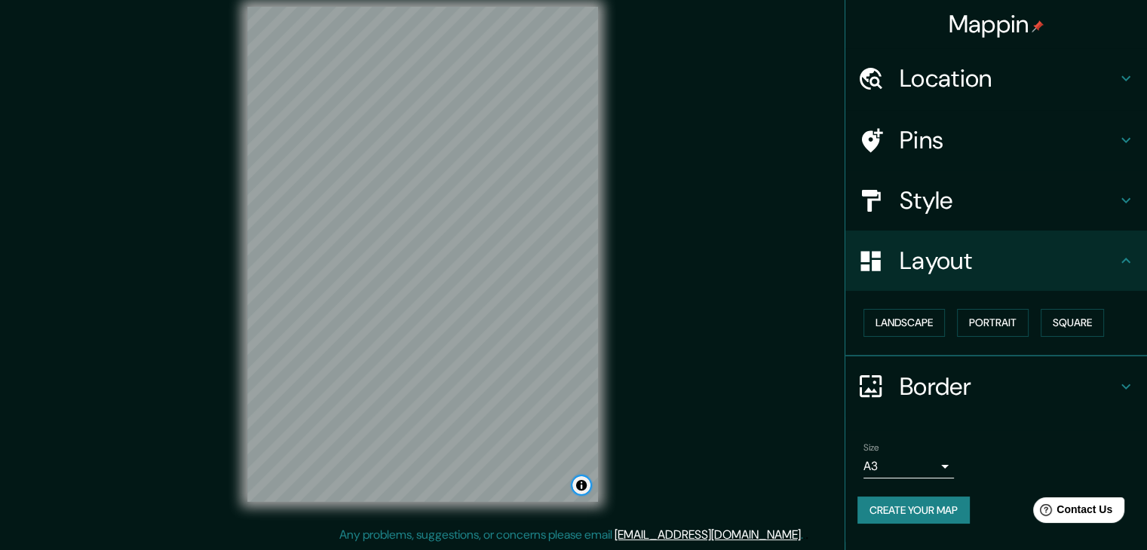
click at [581, 489] on button "Toggle attribution" at bounding box center [581, 486] width 18 height 18
click at [941, 396] on h4 "Border" at bounding box center [1008, 387] width 217 height 30
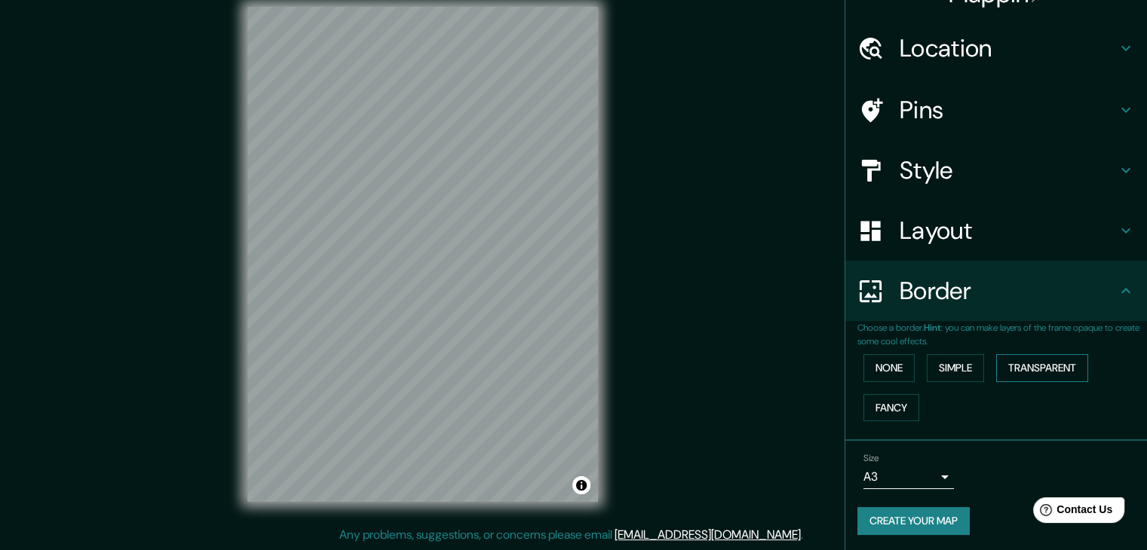
scroll to position [32, 0]
click at [1029, 369] on button "Transparent" at bounding box center [1042, 367] width 92 height 28
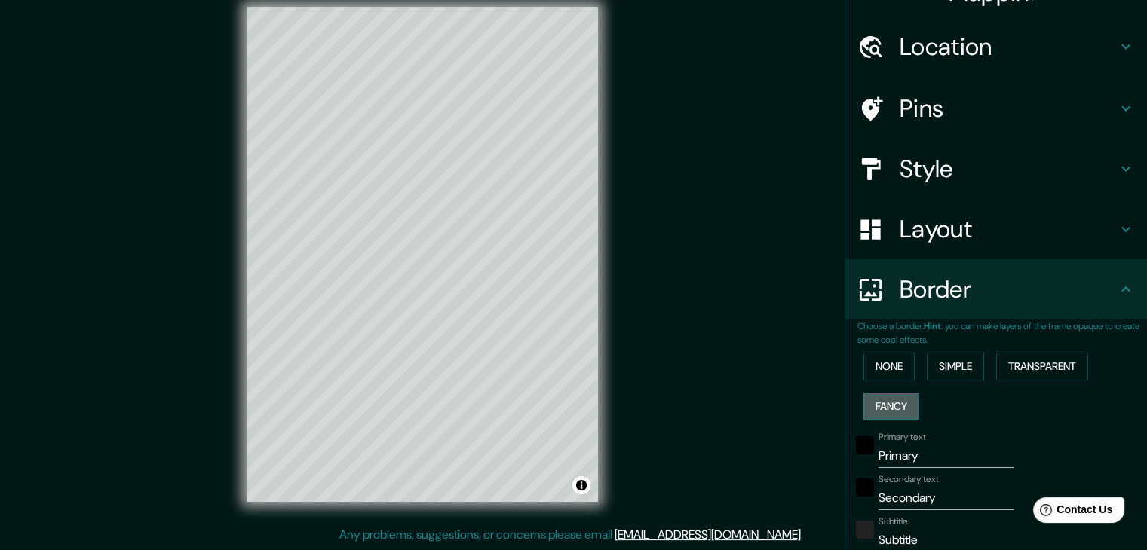
click at [882, 409] on button "Fancy" at bounding box center [891, 407] width 56 height 28
click at [885, 376] on button "None" at bounding box center [888, 367] width 51 height 28
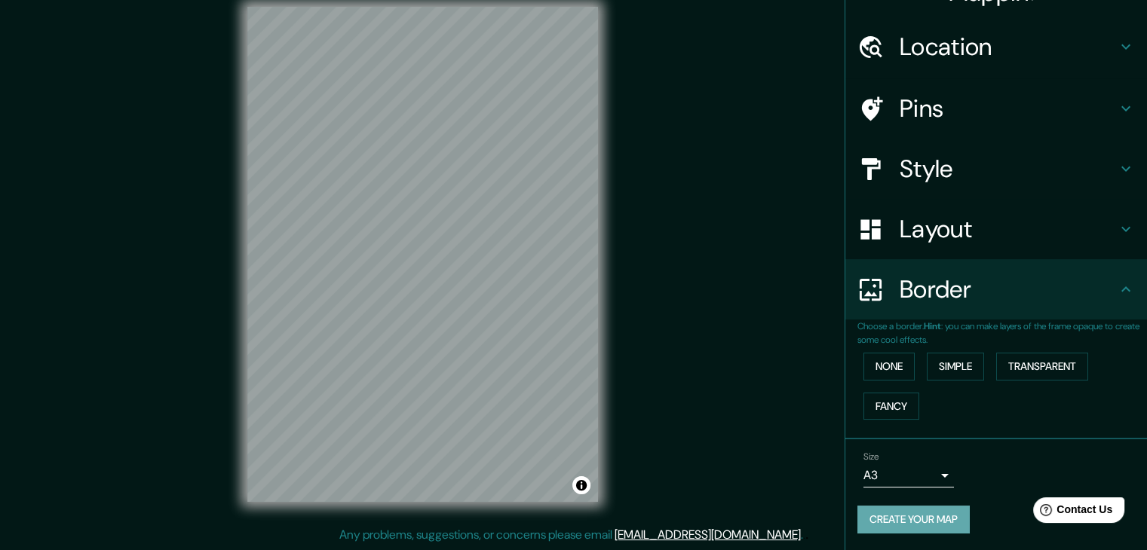
click at [934, 507] on button "Create your map" at bounding box center [913, 520] width 112 height 28
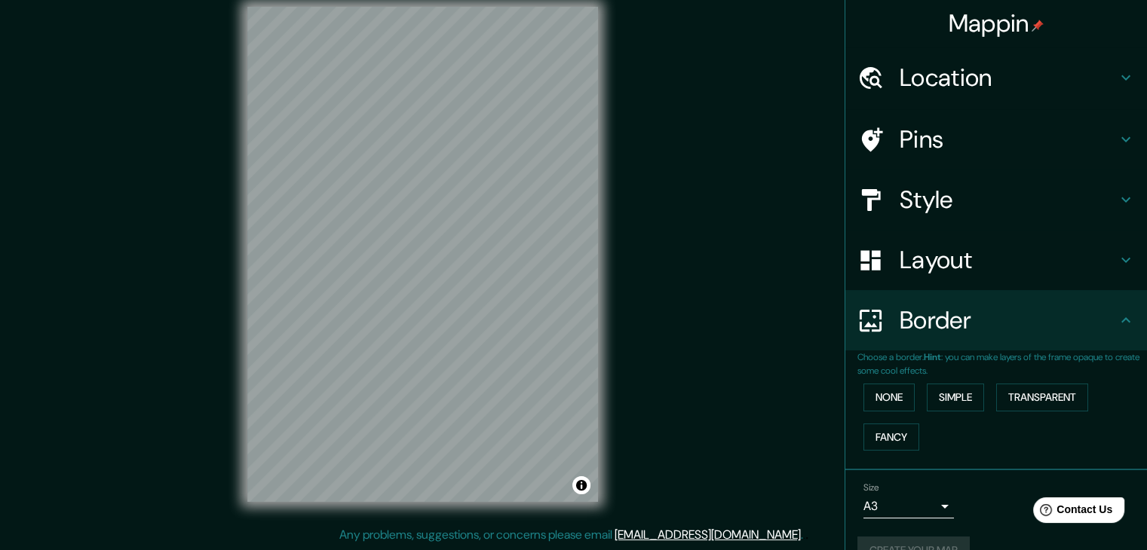
scroll to position [0, 0]
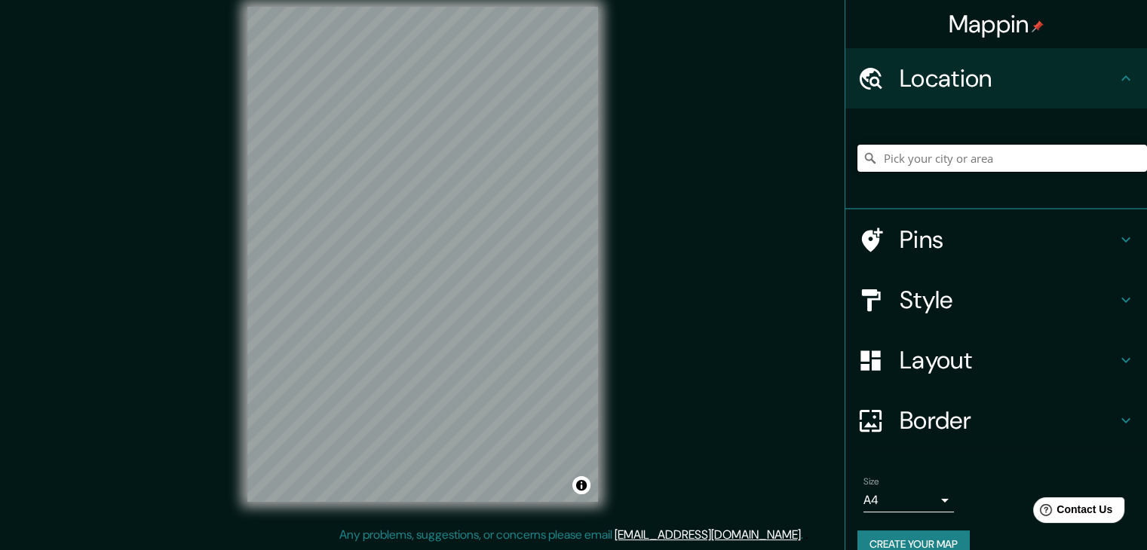
click at [959, 152] on input "Pick your city or area" at bounding box center [1002, 158] width 290 height 27
type input "Pátzcuaro, [GEOGRAPHIC_DATA], [GEOGRAPHIC_DATA]"
click at [923, 297] on h4 "Style" at bounding box center [1008, 300] width 217 height 30
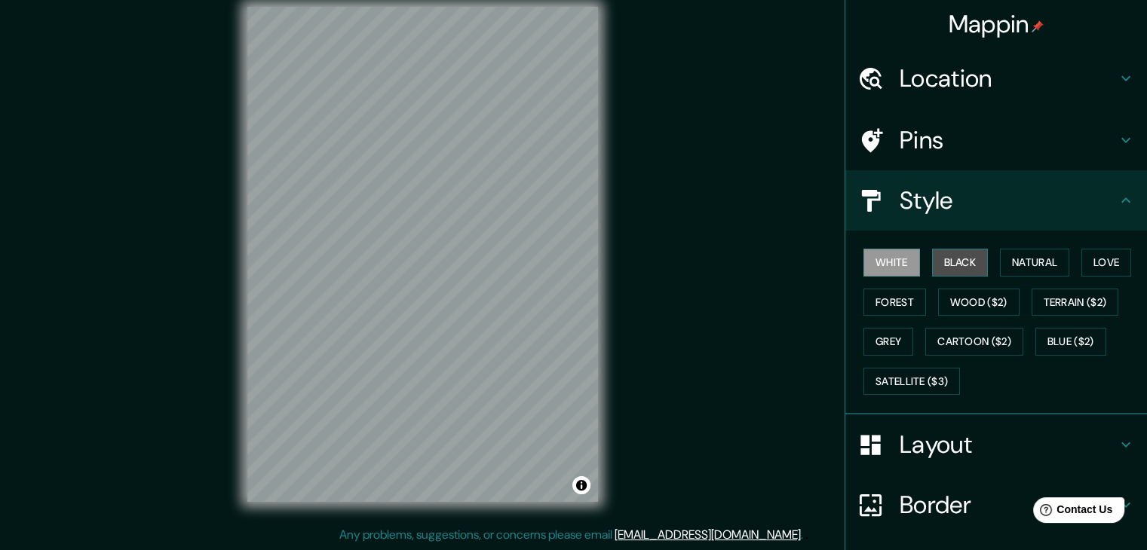
click at [938, 266] on button "Black" at bounding box center [960, 263] width 57 height 28
click at [915, 449] on h4 "Layout" at bounding box center [1008, 445] width 217 height 30
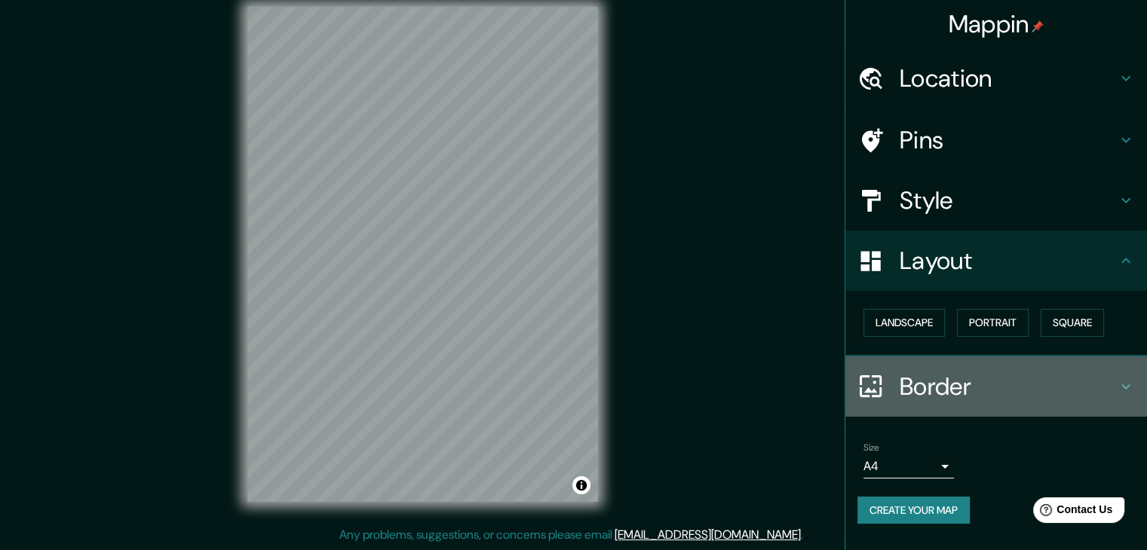
click at [927, 384] on h4 "Border" at bounding box center [1008, 387] width 217 height 30
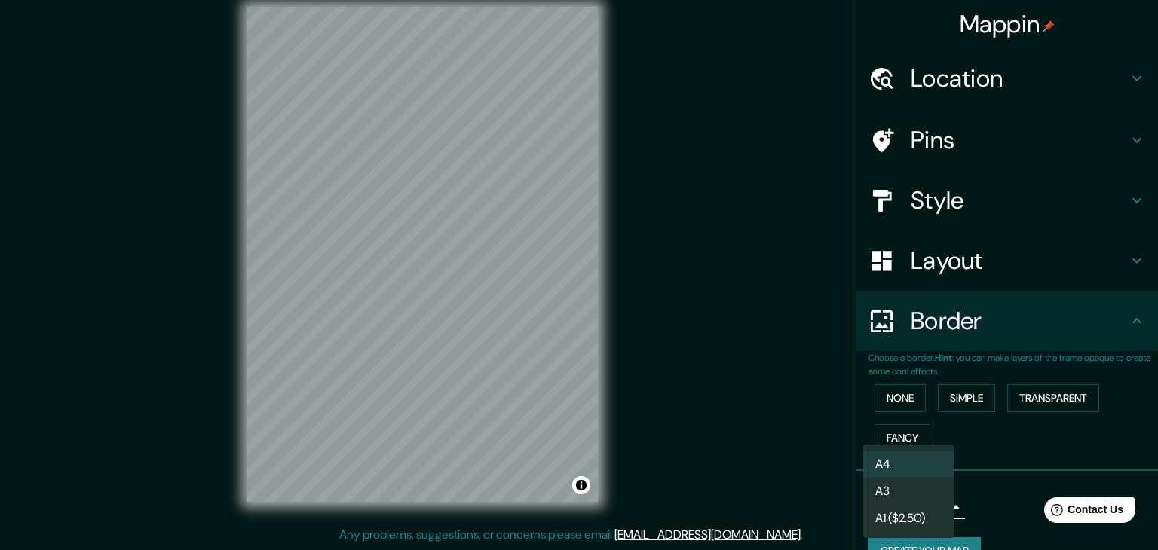
click at [905, 514] on body "Mappin Location [GEOGRAPHIC_DATA], [GEOGRAPHIC_DATA], [GEOGRAPHIC_DATA] [GEOGRA…" at bounding box center [579, 258] width 1158 height 550
click at [900, 492] on li "A3" at bounding box center [908, 491] width 90 height 27
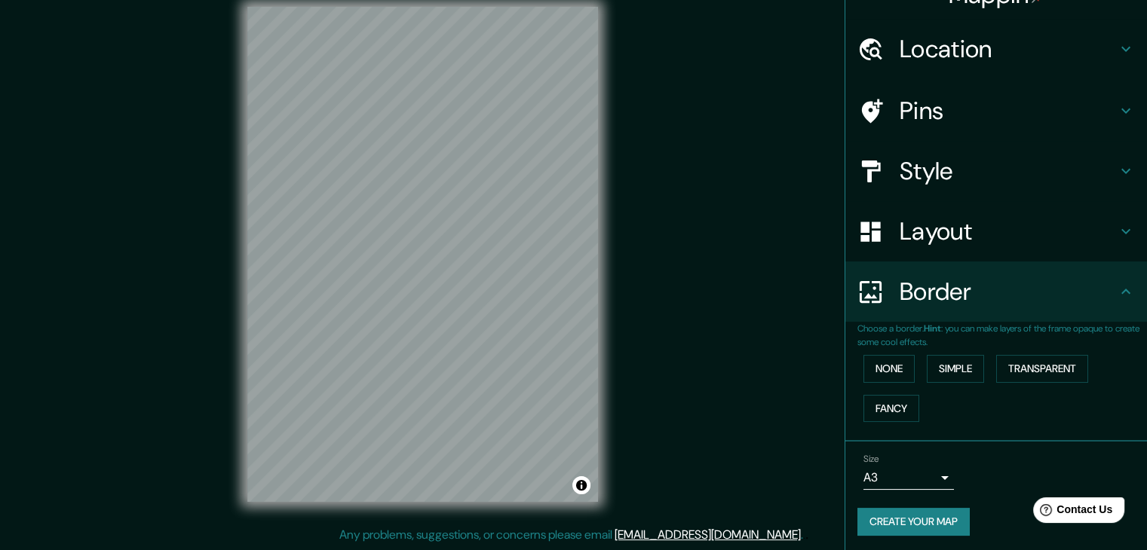
scroll to position [32, 0]
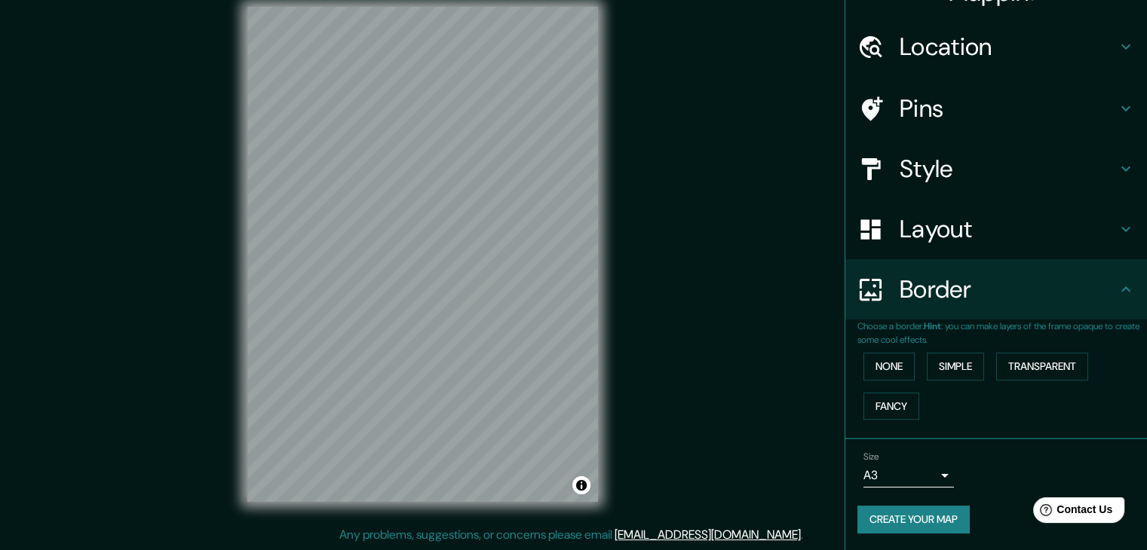
click at [940, 525] on button "Create your map" at bounding box center [913, 520] width 112 height 28
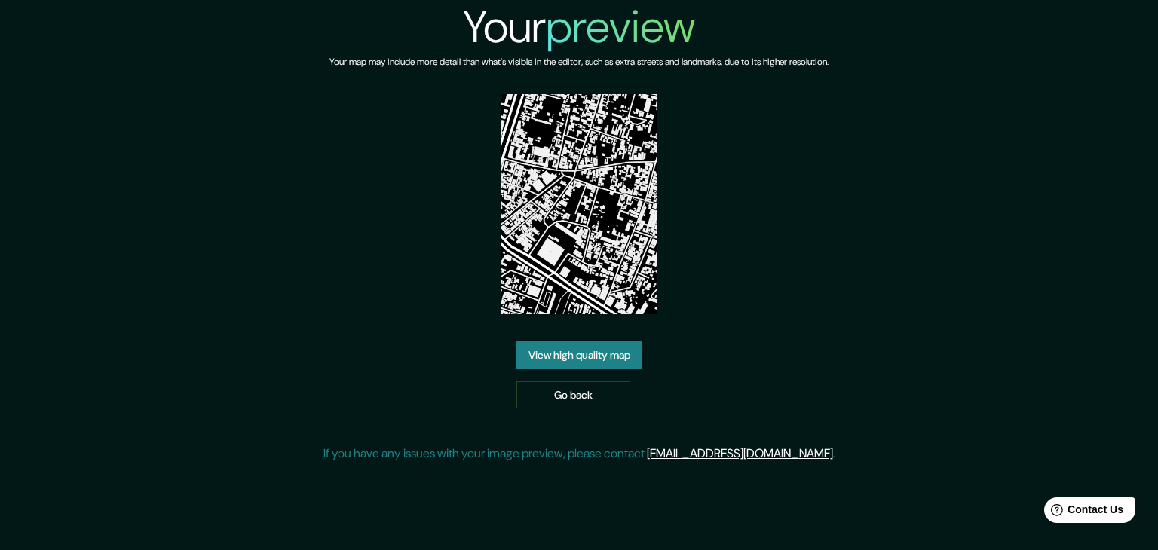
click at [606, 357] on link "View high quality map" at bounding box center [580, 356] width 126 height 28
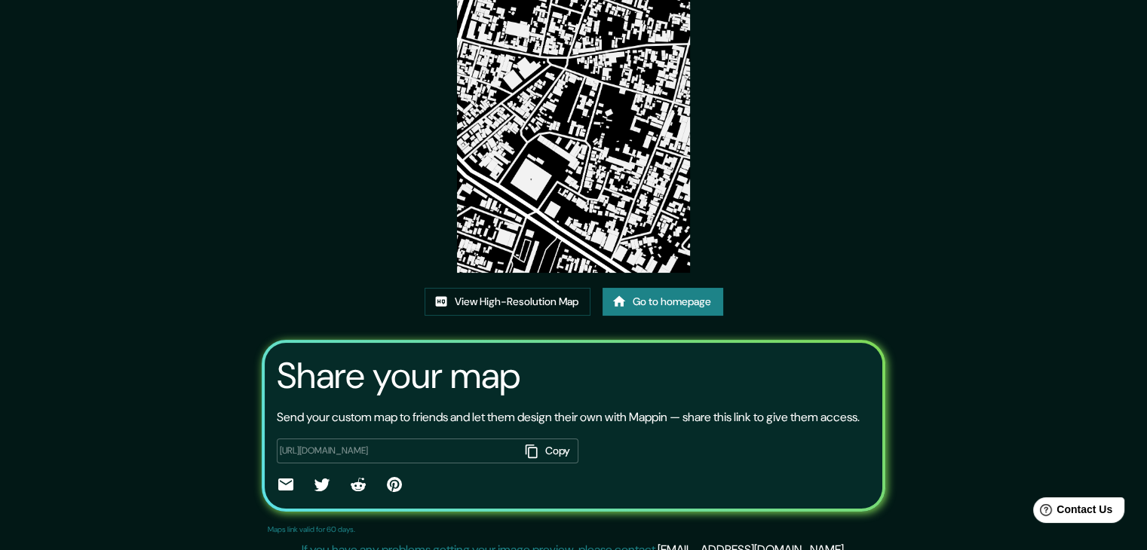
scroll to position [157, 0]
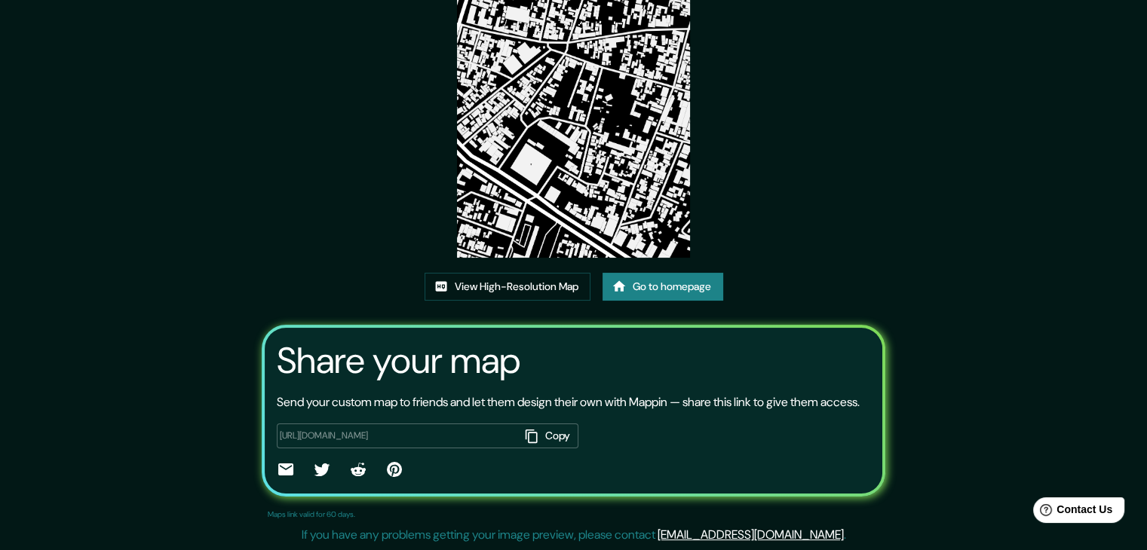
drag, startPoint x: 619, startPoint y: 255, endPoint x: 596, endPoint y: 130, distance: 127.3
drag, startPoint x: 596, startPoint y: 130, endPoint x: 928, endPoint y: 37, distance: 344.5
click at [928, 44] on div "This map was created with Mappin View High-Resolution Map Go to homepage Share …" at bounding box center [573, 205] width 1147 height 689
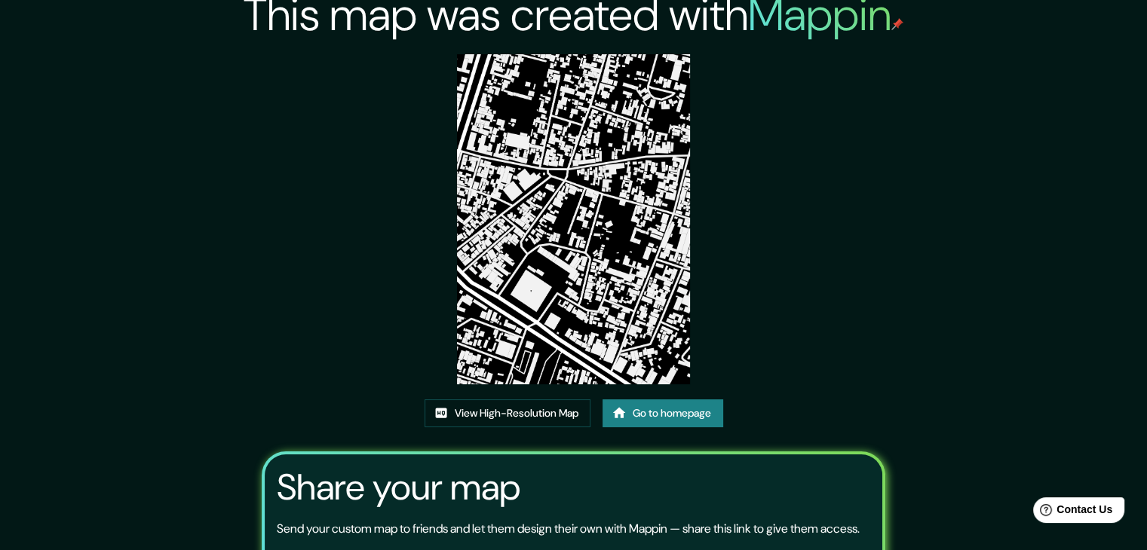
scroll to position [0, 0]
